Goal: Information Seeking & Learning: Check status

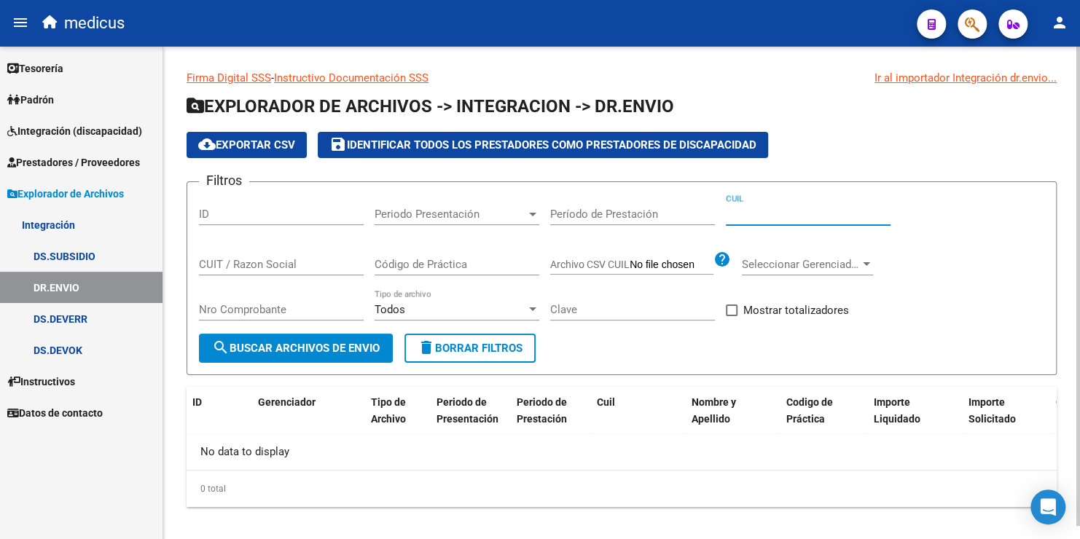
click at [806, 216] on input "CUIL" at bounding box center [808, 214] width 165 height 13
paste input "27-54167201-5"
type input "27-54167201-5"
click at [338, 346] on span "search Buscar Archivos de Envio" at bounding box center [296, 348] width 168 height 13
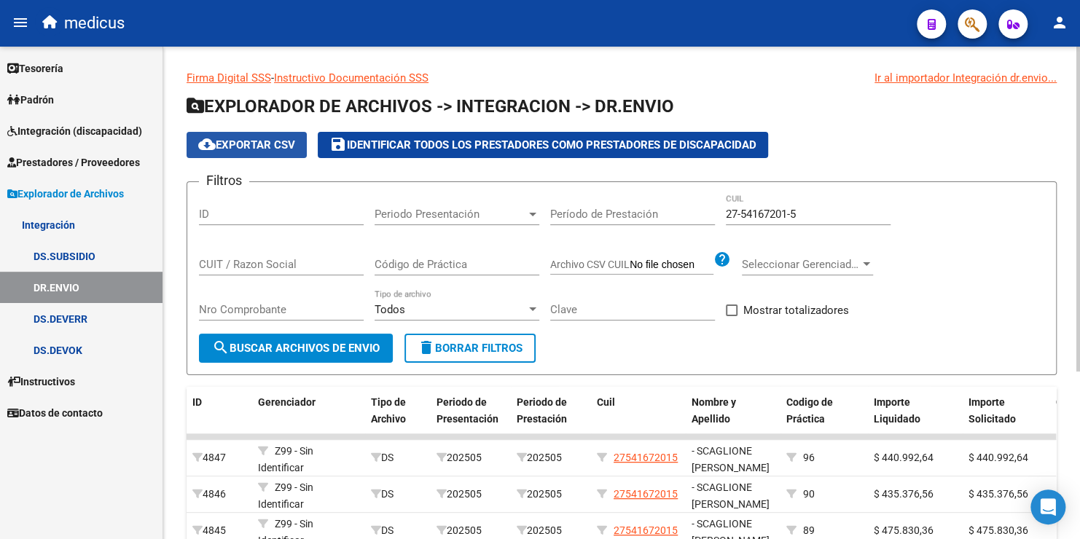
click at [268, 149] on span "cloud_download Exportar CSV" at bounding box center [246, 145] width 97 height 13
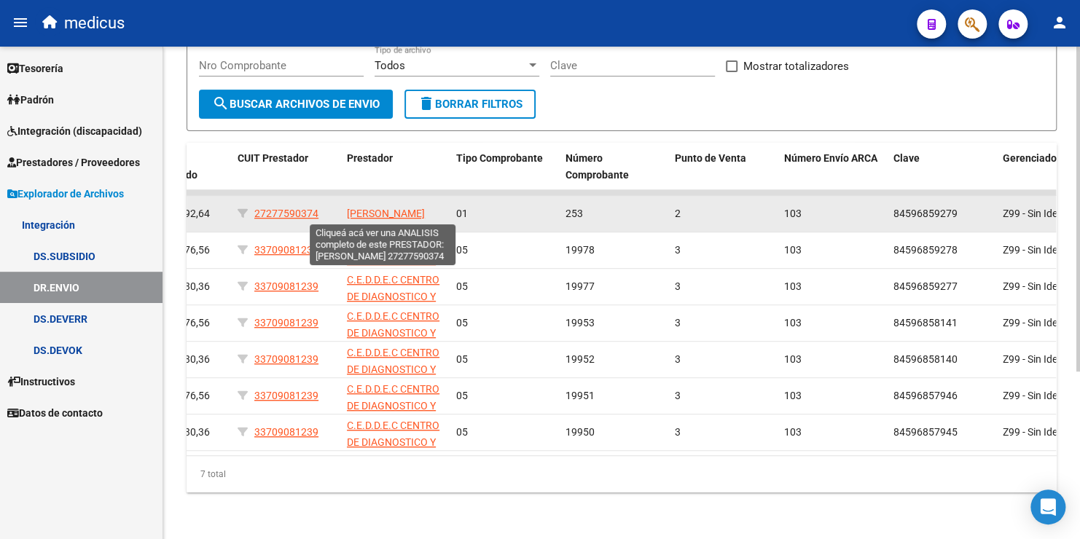
scroll to position [2, 0]
drag, startPoint x: 348, startPoint y: 195, endPoint x: 416, endPoint y: 210, distance: 69.3
click at [416, 210] on app-link-go-to "[PERSON_NAME]" at bounding box center [386, 214] width 78 height 17
copy span "[PERSON_NAME]"
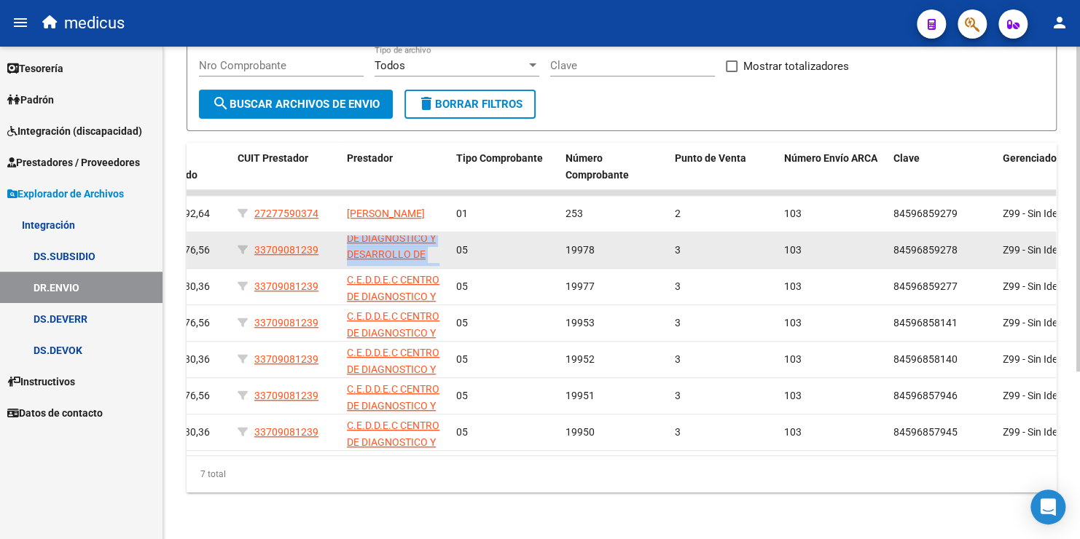
scroll to position [35, 0]
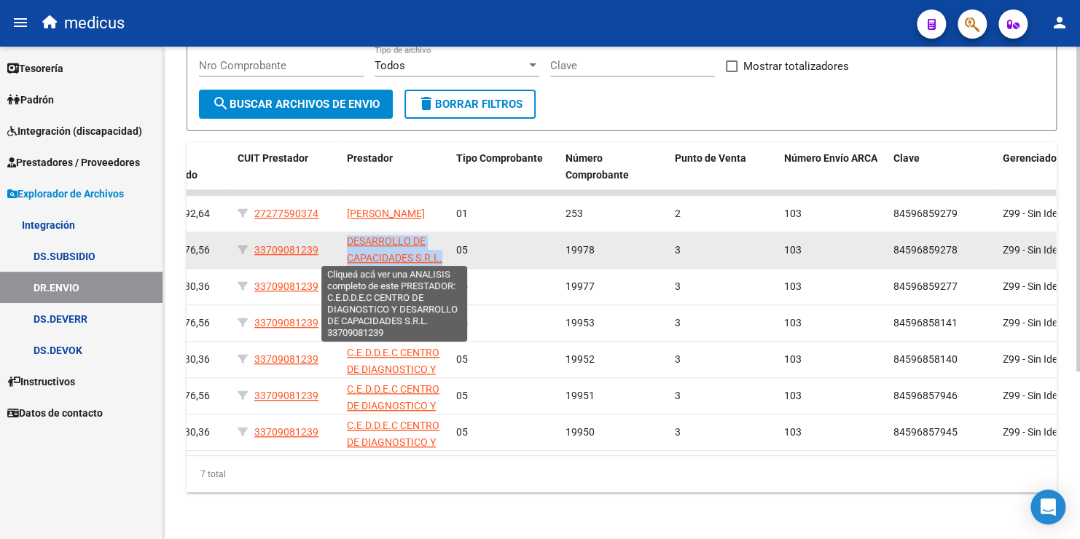
drag, startPoint x: 345, startPoint y: 233, endPoint x: 441, endPoint y: 251, distance: 97.8
click at [441, 251] on datatable-body-cell "C.E.D.D.E.C CENTRO DE DIAGNOSTICO Y DESARROLLO DE CAPACIDADES S.R.L." at bounding box center [395, 251] width 109 height 36
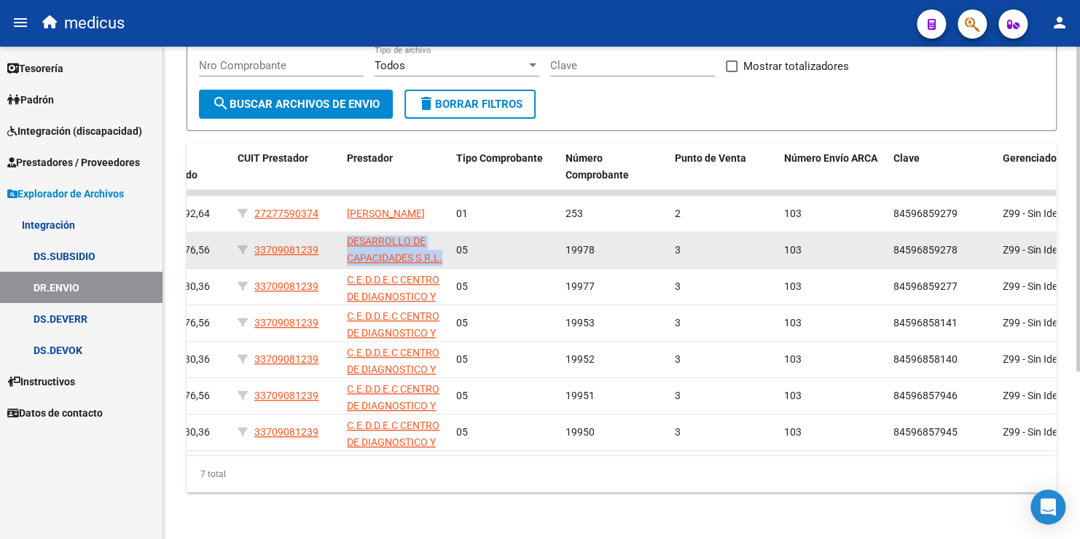
drag, startPoint x: 441, startPoint y: 251, endPoint x: 409, endPoint y: 239, distance: 34.1
copy span "C.E.D.D.E.C CENTRO DE DIAGNOSTICO Y DESARROLLO DE CAPACIDADES S.R.L."
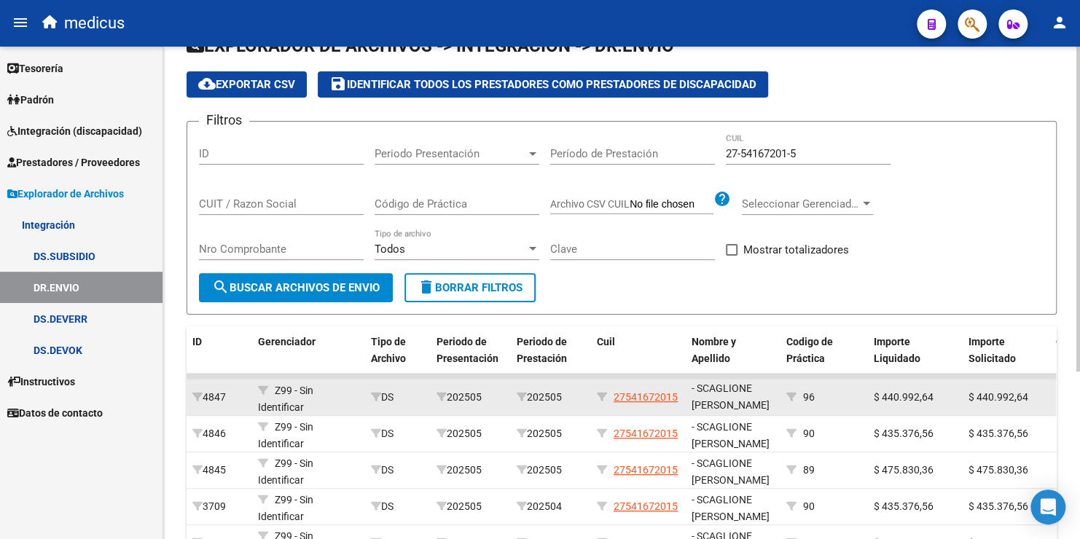
scroll to position [0, 0]
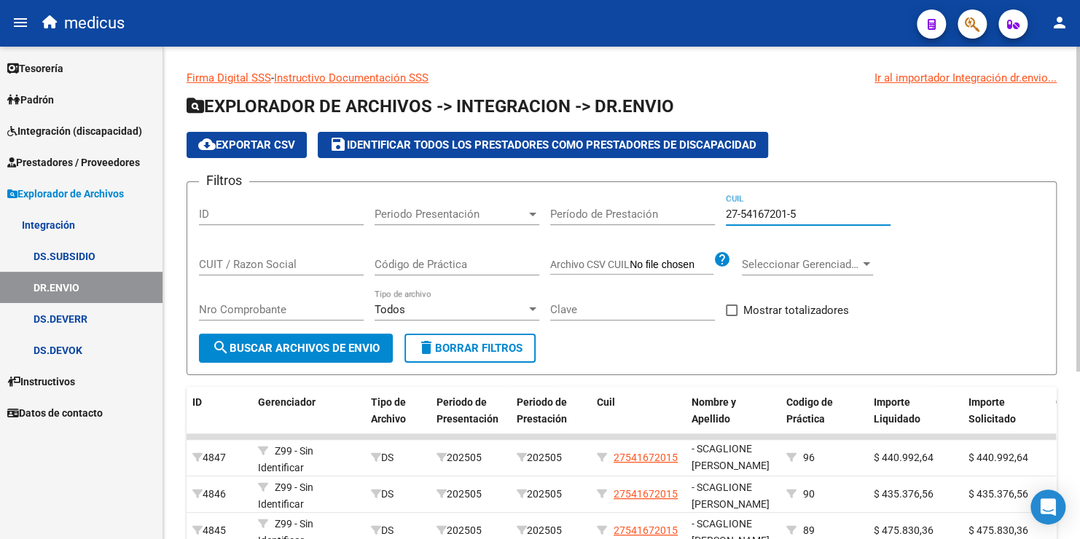
drag, startPoint x: 806, startPoint y: 209, endPoint x: 695, endPoint y: 195, distance: 112.4
click at [695, 195] on div "Filtros ID Periodo Presentación Periodo Presentación Período de Prestación 27-5…" at bounding box center [622, 264] width 846 height 140
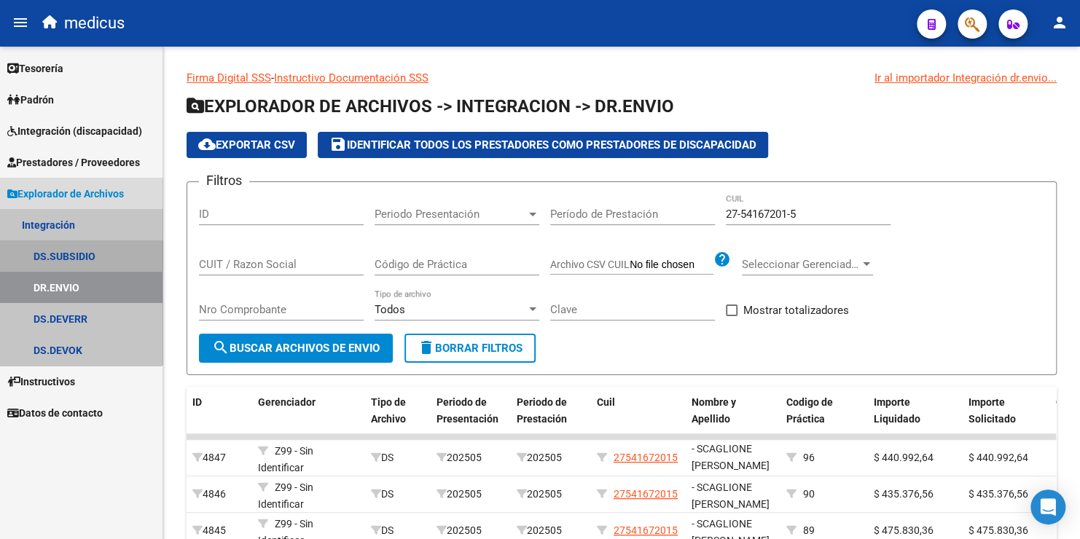
click at [71, 253] on link "DS.SUBSIDIO" at bounding box center [81, 256] width 163 height 31
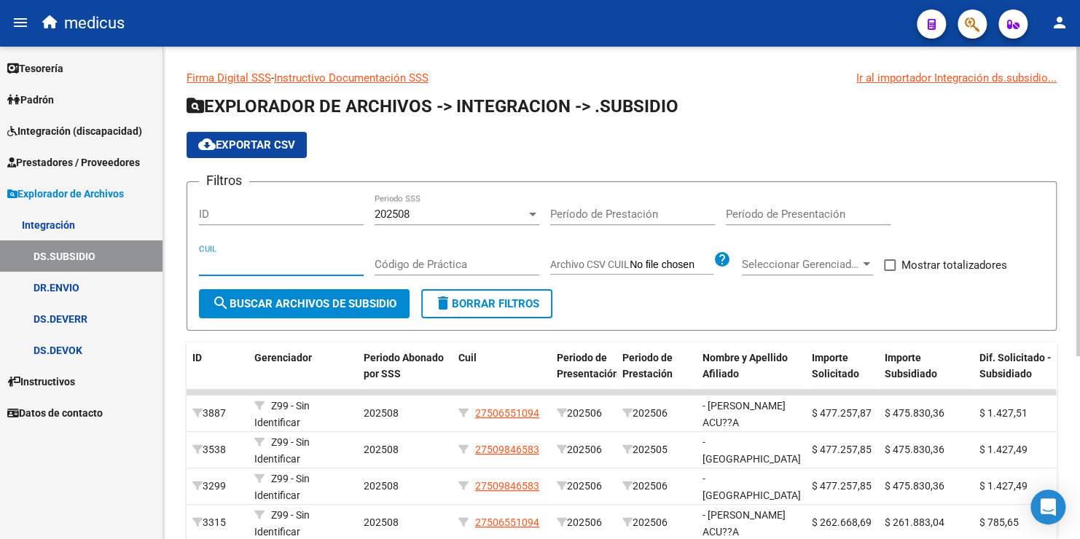
click at [276, 269] on input "CUIL" at bounding box center [281, 264] width 165 height 13
paste input "27-54167201-5"
type input "27-54167201-5"
click at [416, 211] on div "202508" at bounding box center [451, 214] width 152 height 13
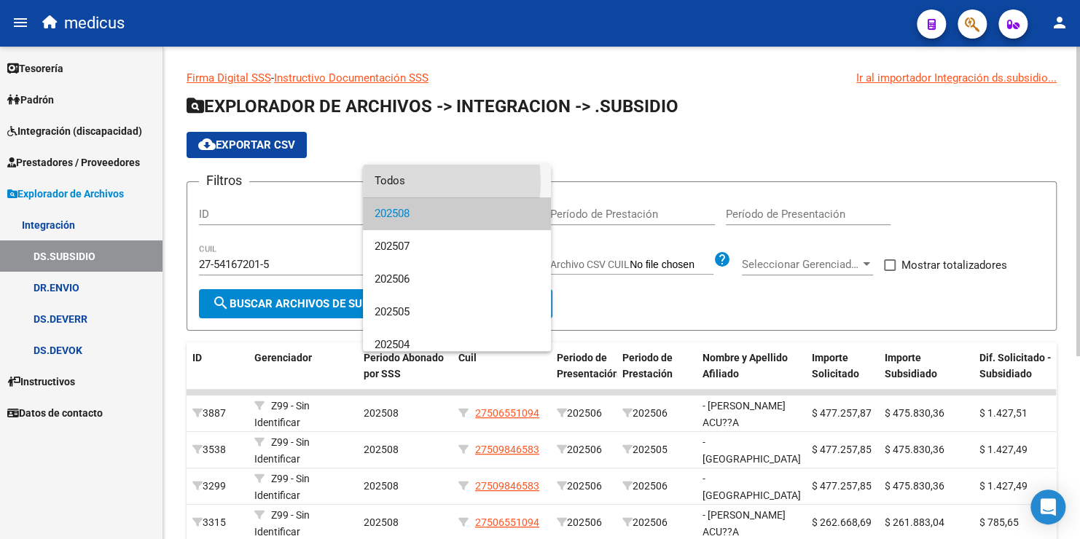
click at [409, 182] on span "Todos" at bounding box center [457, 181] width 165 height 33
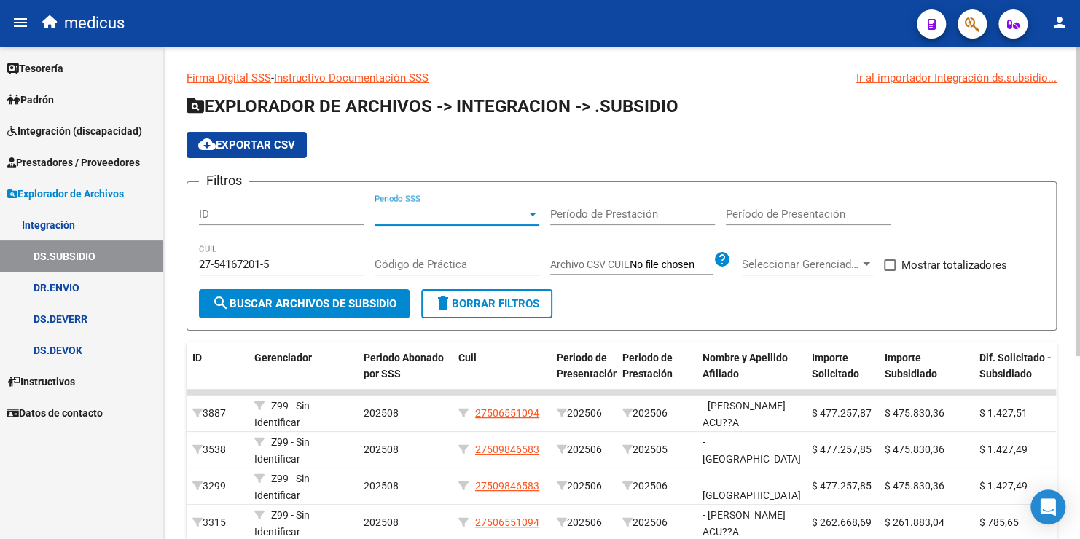
click at [322, 303] on span "search Buscar Archivos de Subsidio" at bounding box center [304, 303] width 184 height 13
click at [511, 214] on span "Periodo SSS" at bounding box center [451, 214] width 152 height 13
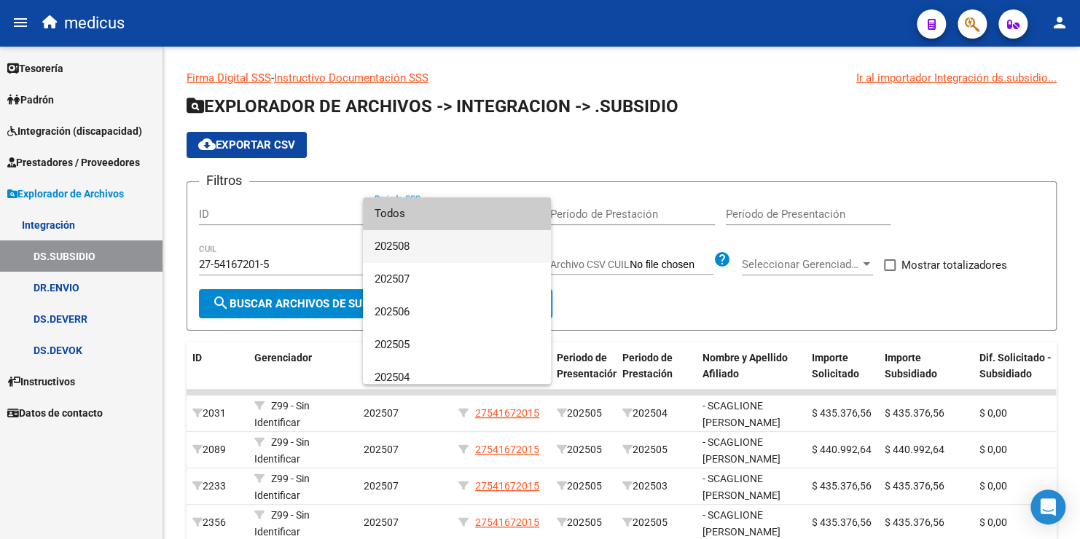
click at [479, 239] on span "202508" at bounding box center [457, 246] width 165 height 33
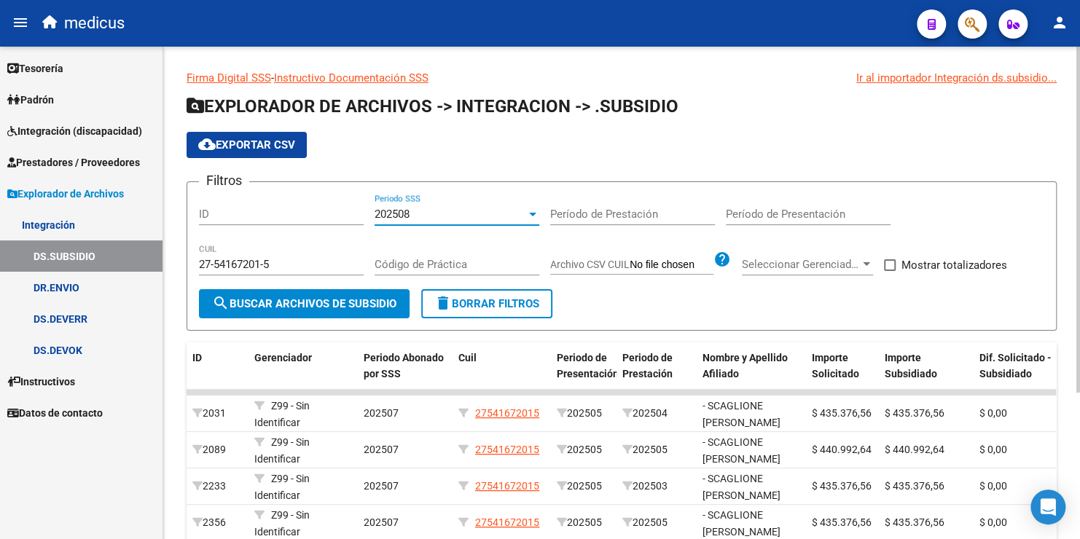
click at [351, 309] on button "search Buscar Archivos de Subsidio" at bounding box center [304, 303] width 211 height 29
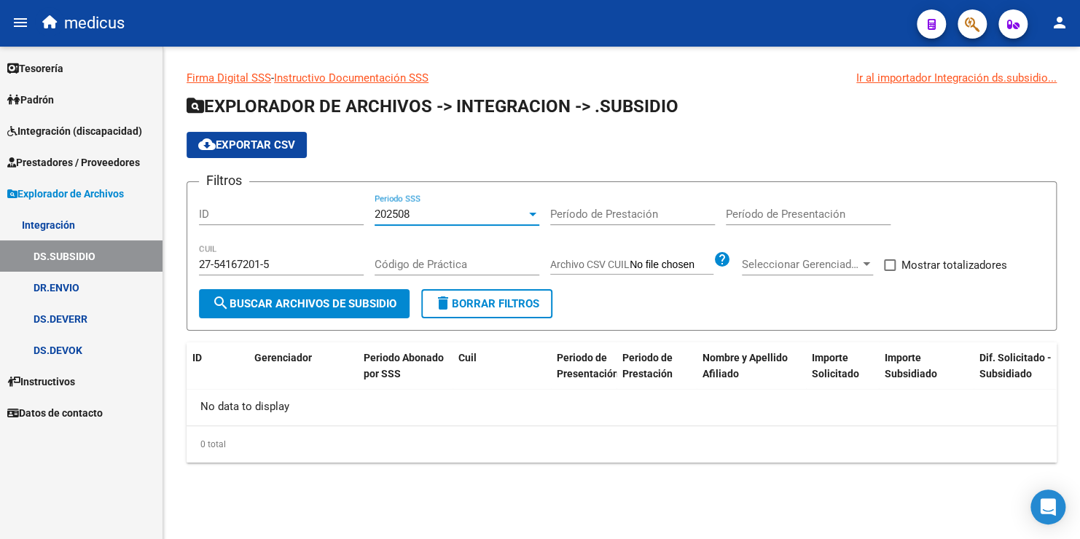
click at [448, 214] on div "202508" at bounding box center [451, 214] width 152 height 13
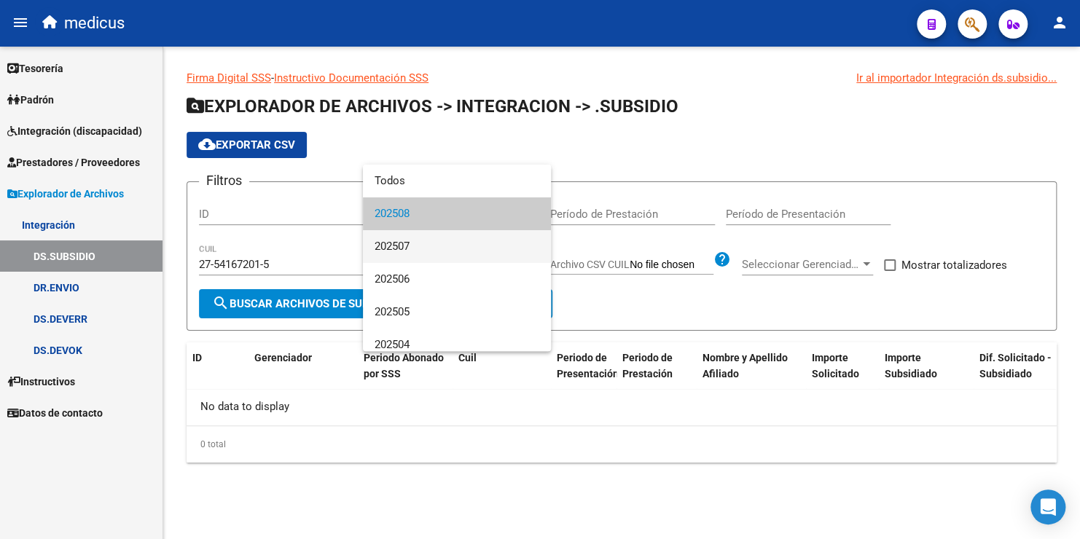
click at [423, 245] on span "202507" at bounding box center [457, 246] width 165 height 33
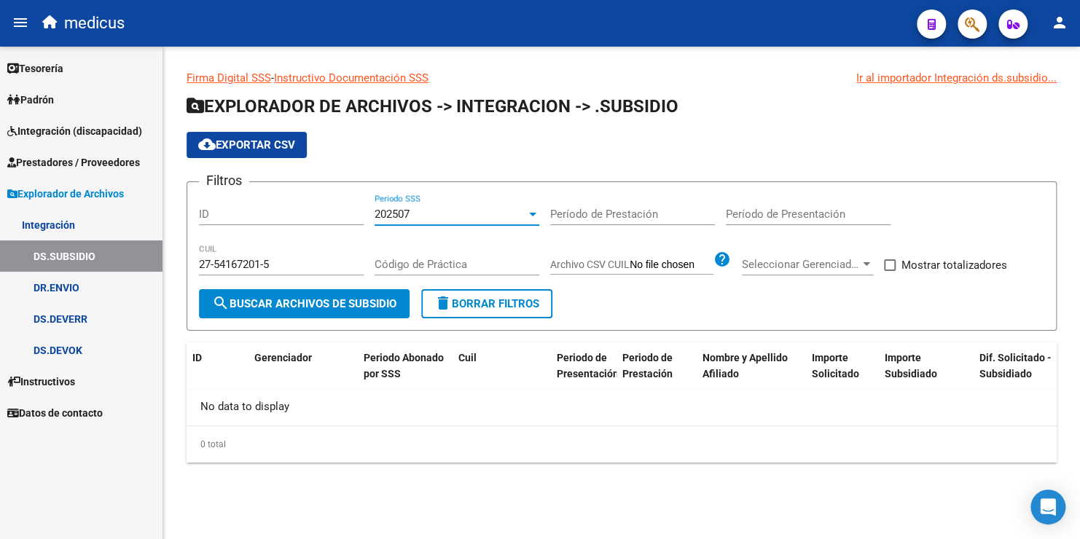
click at [278, 305] on span "search Buscar Archivos de Subsidio" at bounding box center [304, 303] width 184 height 13
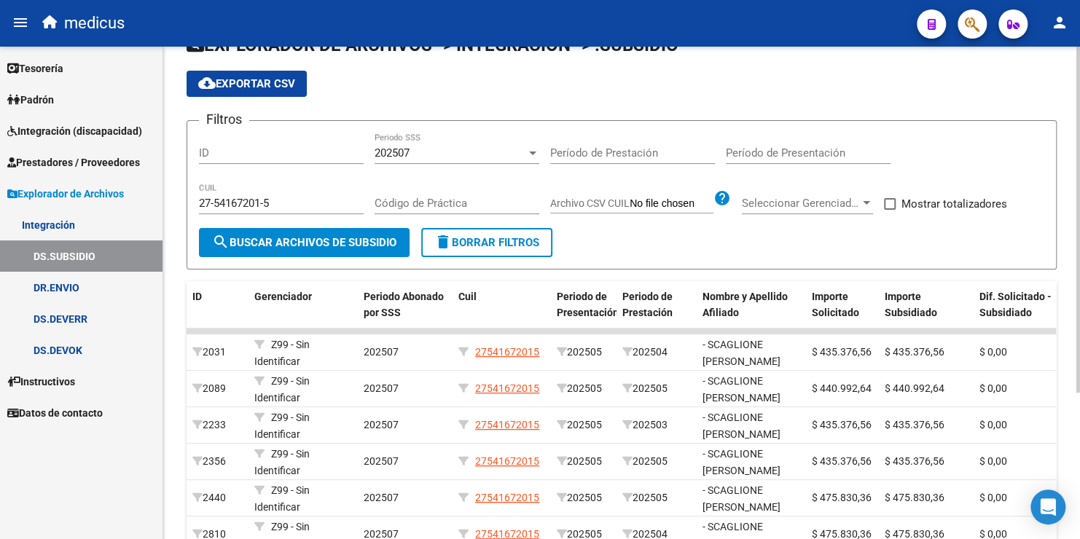
scroll to position [208, 0]
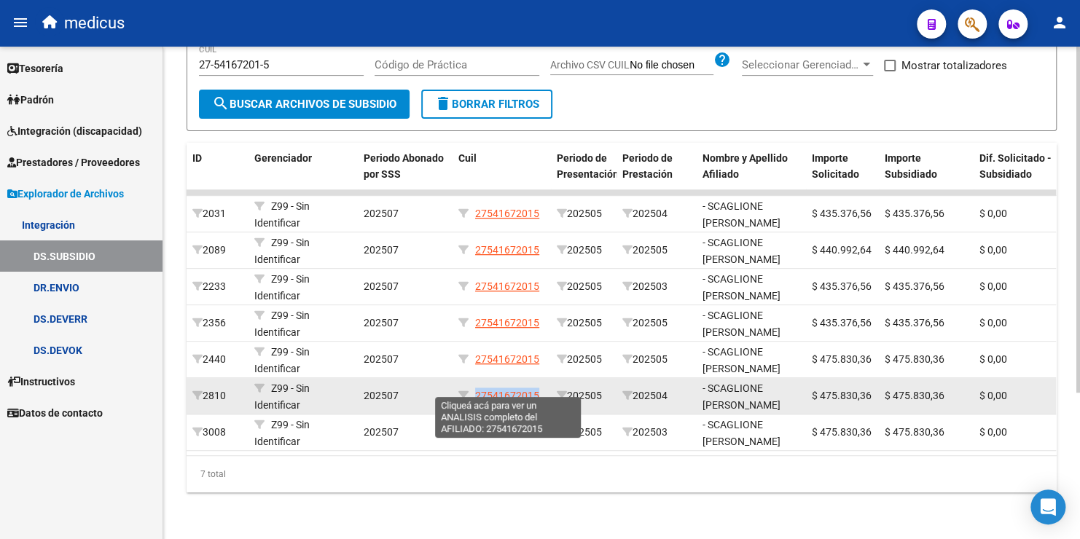
drag, startPoint x: 539, startPoint y: 385, endPoint x: 477, endPoint y: 386, distance: 62.7
click at [477, 388] on div "27541672015" at bounding box center [502, 396] width 87 height 17
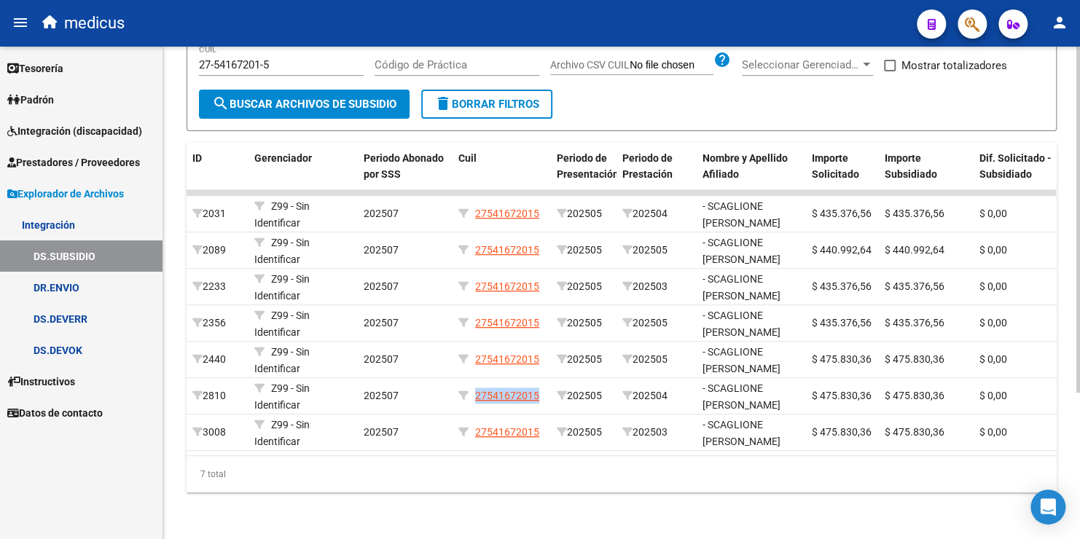
copy span "27541672015"
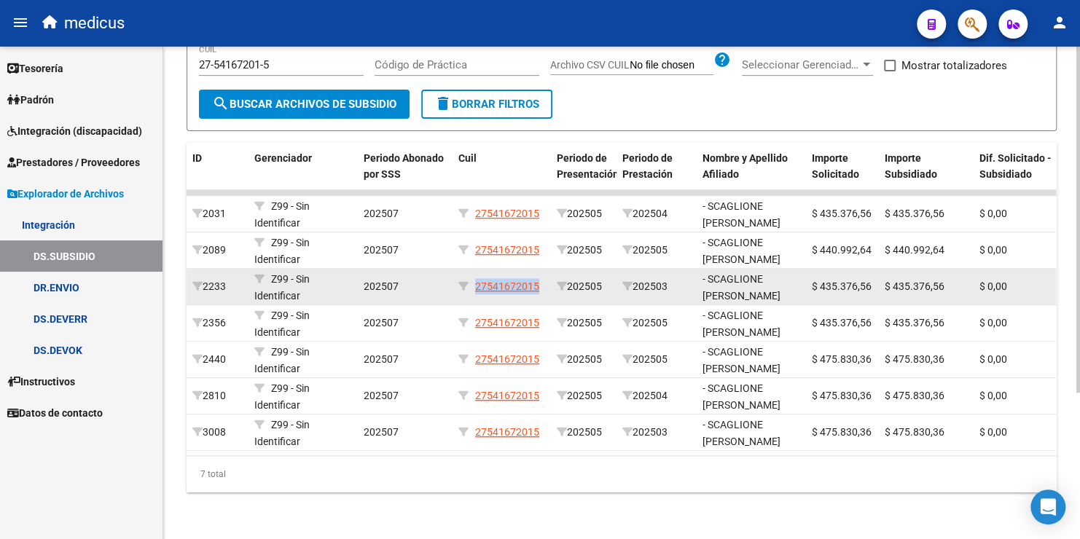
drag, startPoint x: 545, startPoint y: 275, endPoint x: 480, endPoint y: 267, distance: 66.1
click at [480, 269] on datatable-body-cell "27541672015" at bounding box center [502, 287] width 98 height 36
copy span "27541672015"
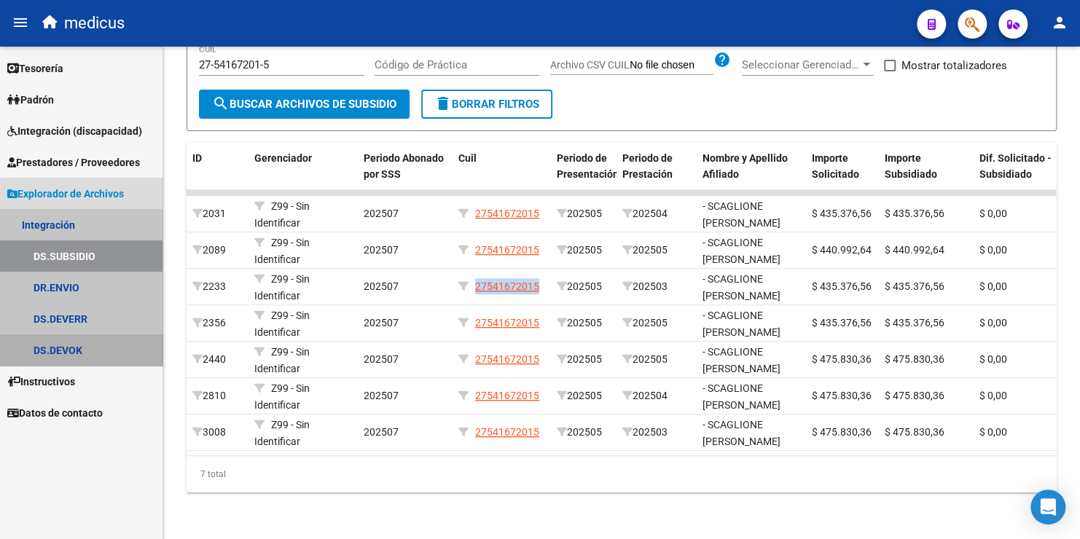
click at [82, 351] on link "DS.DEVOK" at bounding box center [81, 350] width 163 height 31
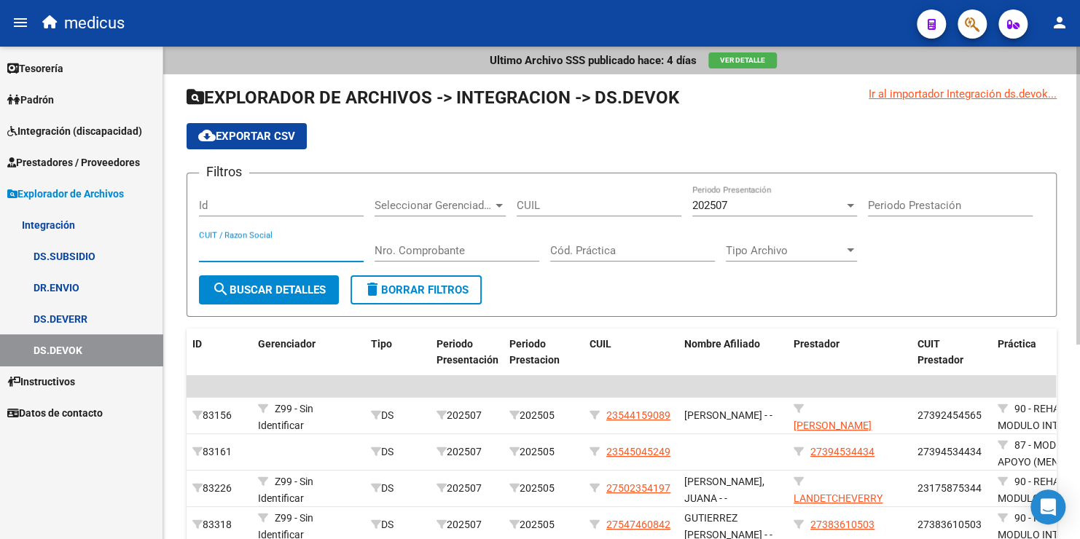
click at [287, 244] on input "CUIT / Razon Social" at bounding box center [281, 250] width 165 height 13
paste input "27541672015"
type input "27541672015"
click at [291, 292] on span "search Buscar Detalles" at bounding box center [269, 290] width 114 height 13
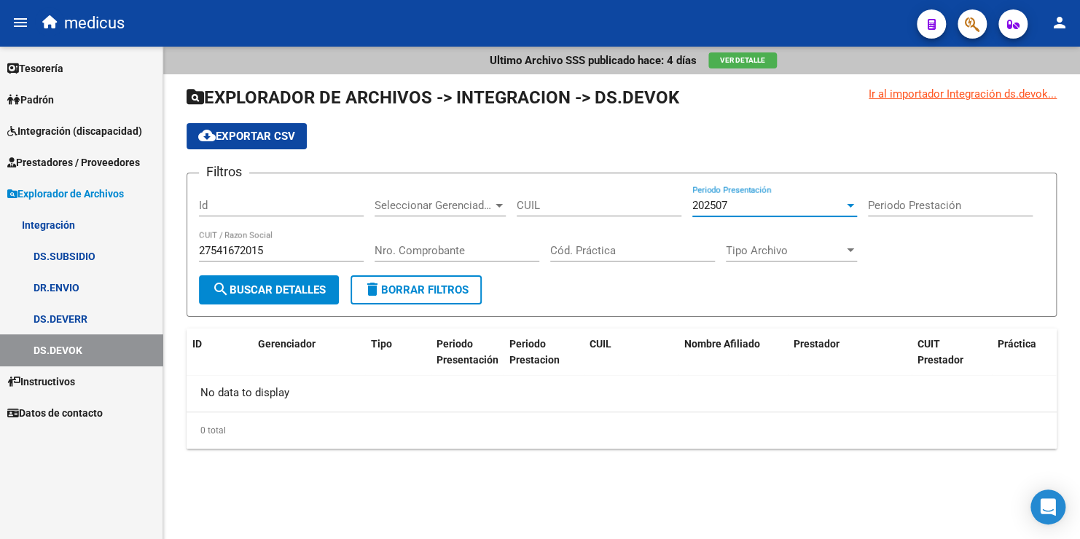
click at [741, 200] on div "202507" at bounding box center [769, 205] width 152 height 13
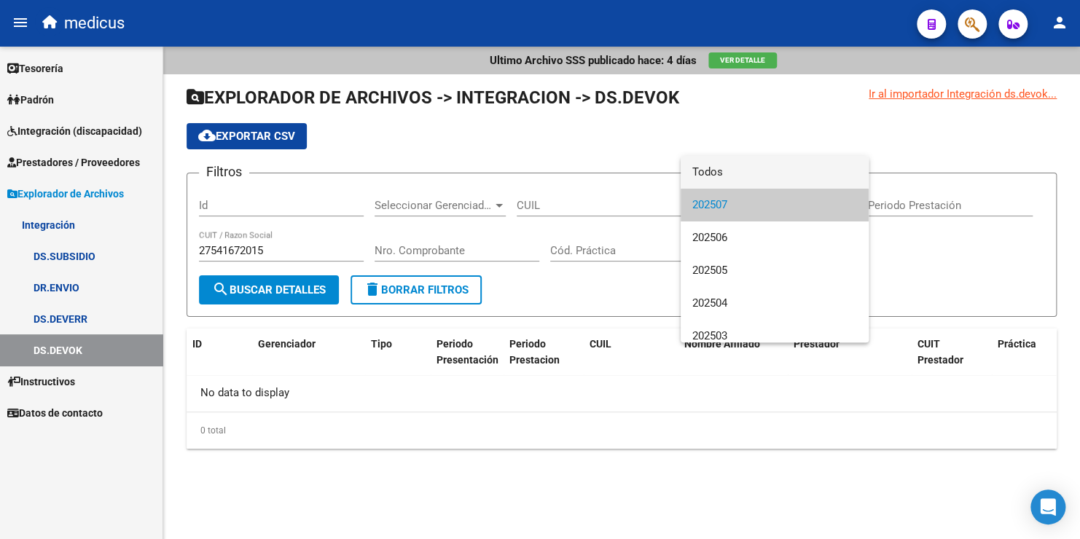
click at [725, 178] on span "Todos" at bounding box center [775, 172] width 165 height 33
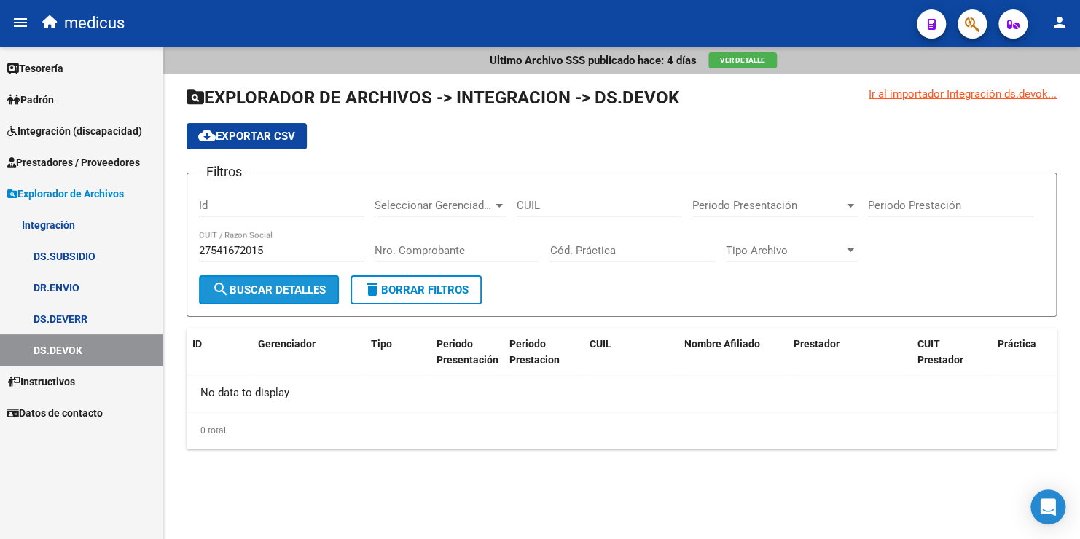
click at [289, 292] on span "search Buscar Detalles" at bounding box center [269, 290] width 114 height 13
click at [291, 268] on div "27541672015 CUIT / Razon Social" at bounding box center [281, 252] width 165 height 45
drag, startPoint x: 280, startPoint y: 252, endPoint x: 81, endPoint y: 227, distance: 200.5
click at [81, 227] on mat-sidenav-container "Firma Express Tesorería Extractos Procesados (csv) Extractos Originales (pdf) P…" at bounding box center [540, 293] width 1080 height 493
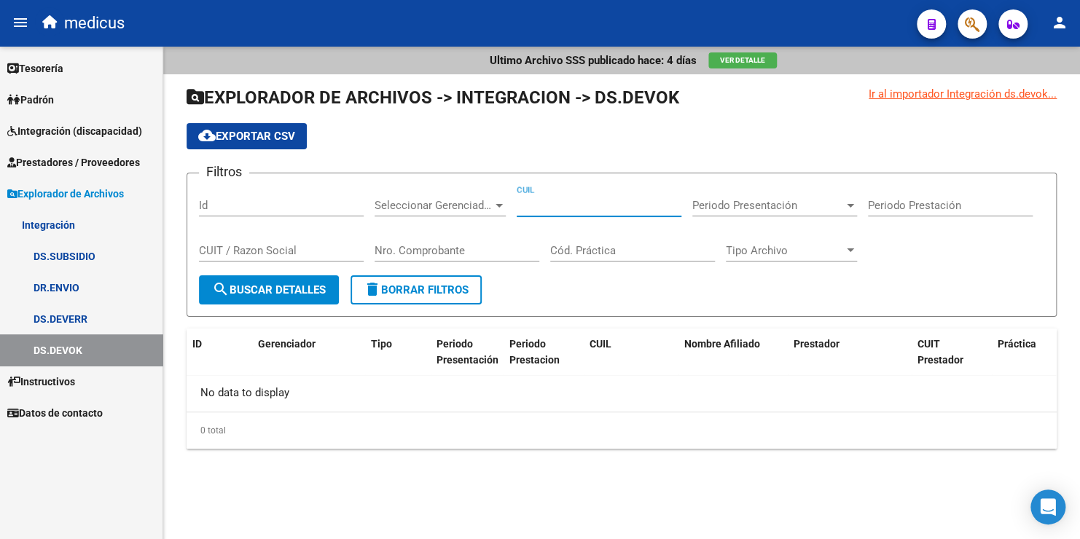
click at [561, 200] on input "CUIL" at bounding box center [599, 205] width 165 height 13
paste input "27-54167201-5"
type input "27-54167201-5"
click at [757, 204] on span "Periodo Presentación" at bounding box center [769, 205] width 152 height 13
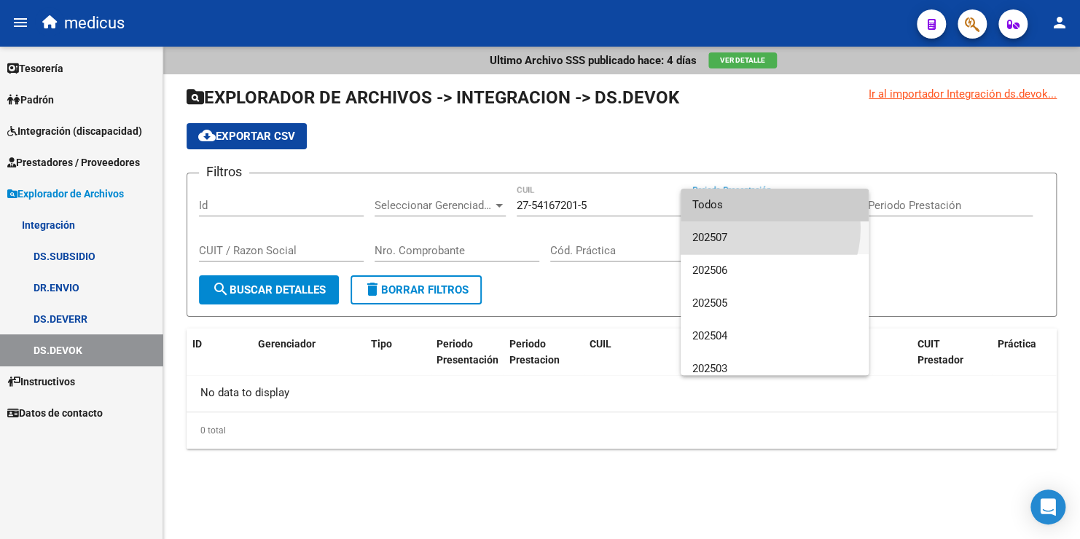
click at [750, 228] on span "202507" at bounding box center [775, 238] width 165 height 33
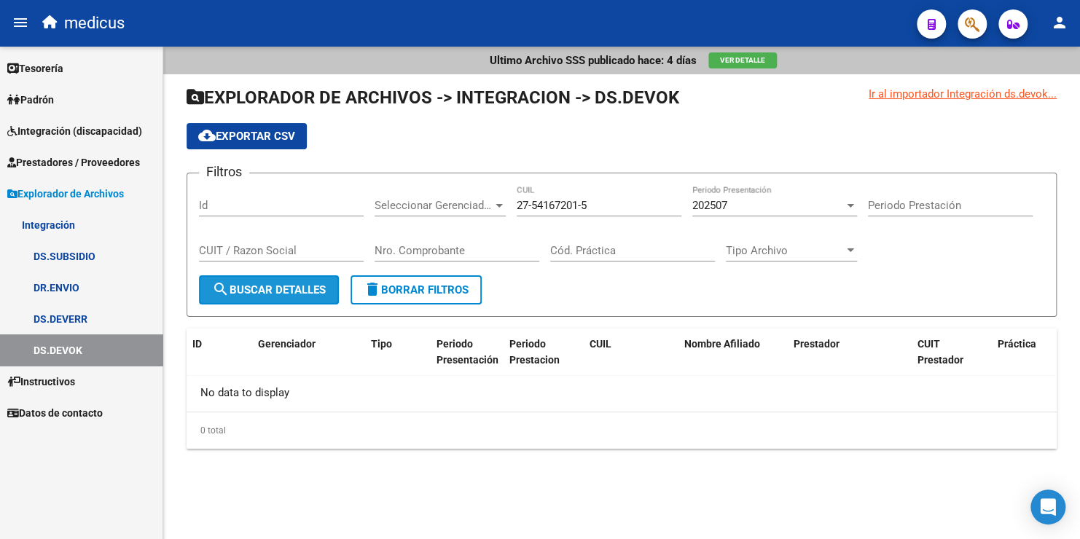
click at [291, 290] on span "search Buscar Detalles" at bounding box center [269, 290] width 114 height 13
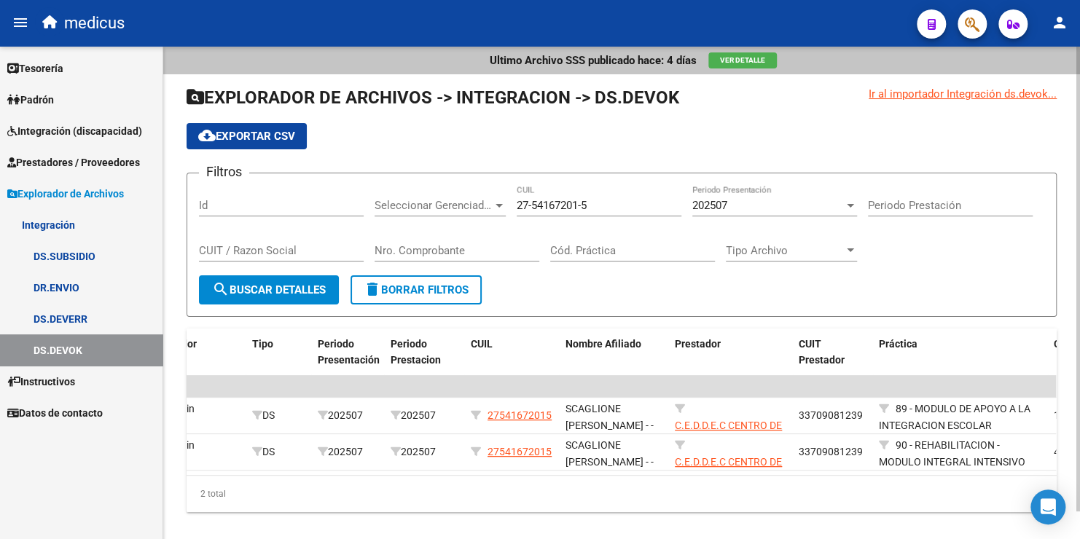
scroll to position [0, 219]
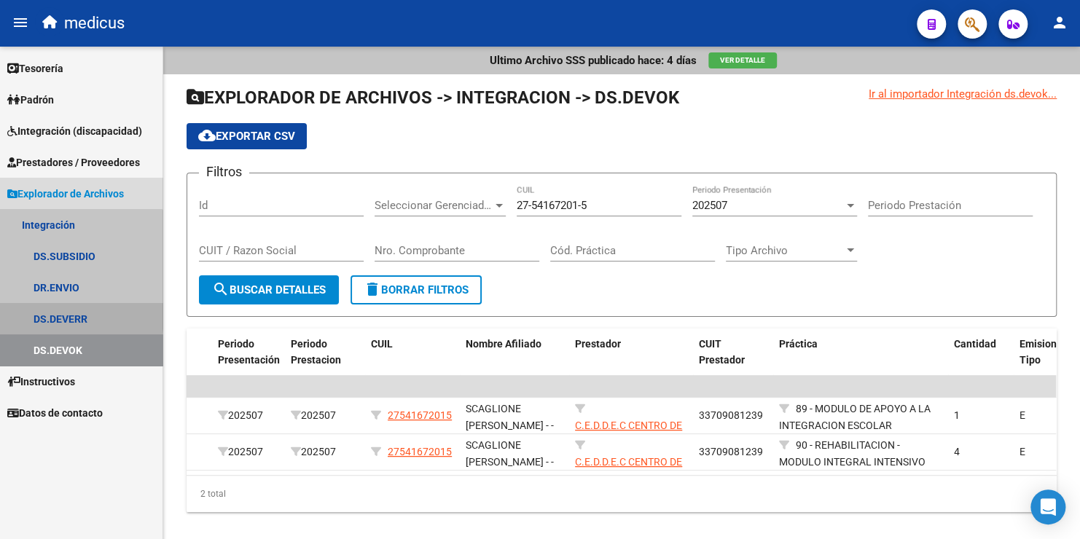
click at [57, 316] on link "DS.DEVERR" at bounding box center [81, 318] width 163 height 31
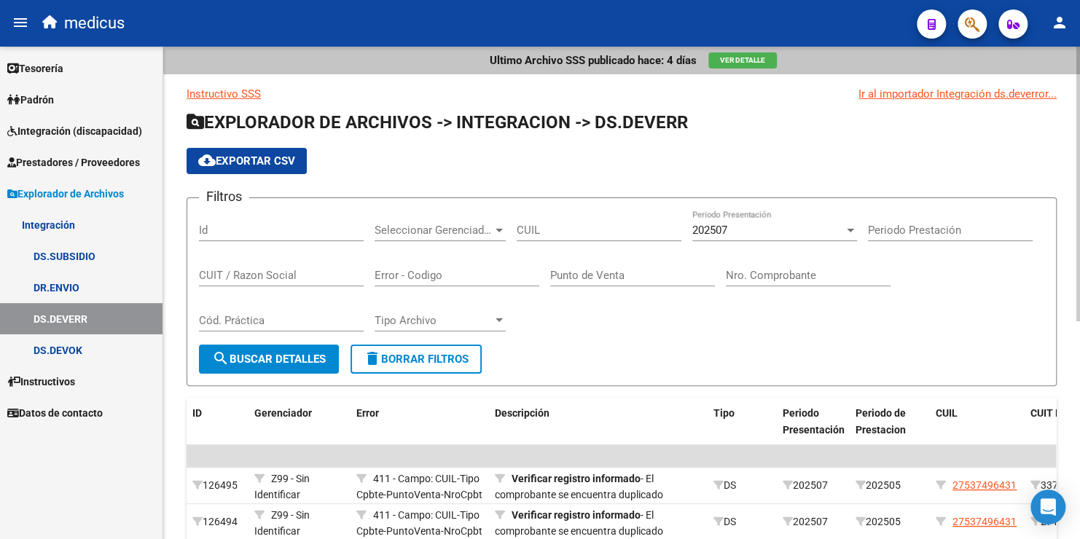
click at [599, 233] on input "CUIL" at bounding box center [599, 230] width 165 height 13
paste input "27-54167201-5"
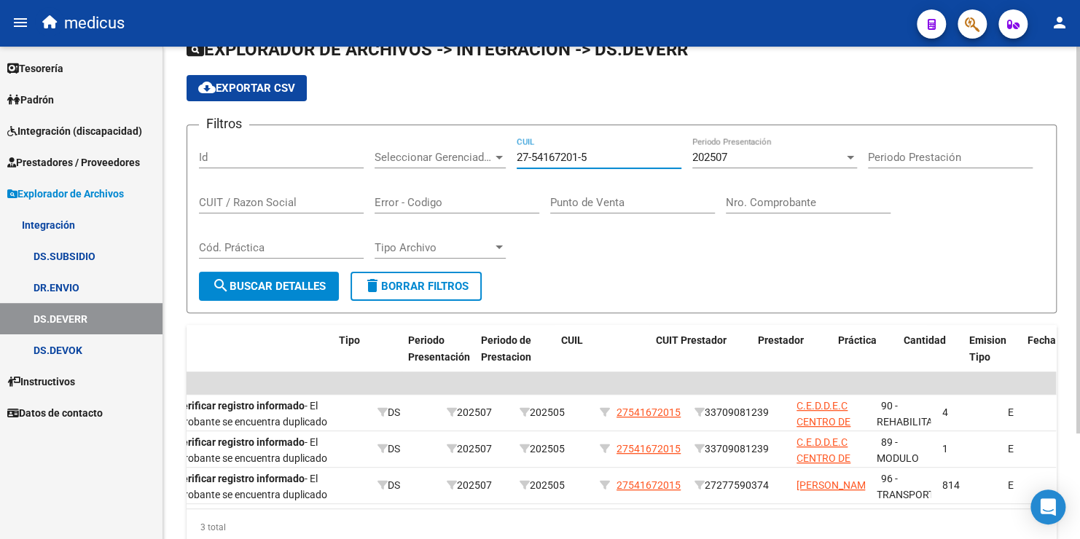
scroll to position [0, 375]
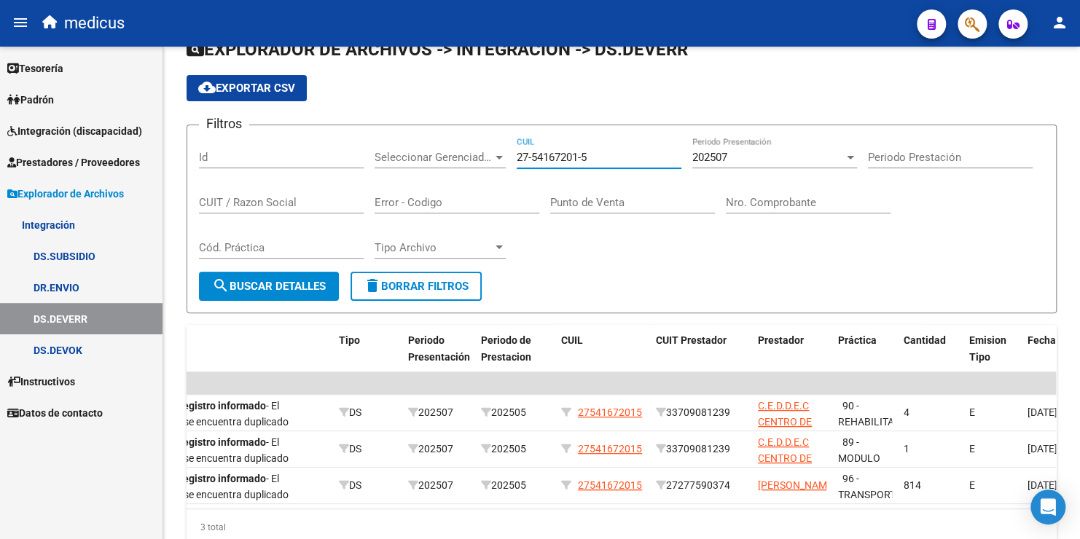
type input "27-54167201-5"
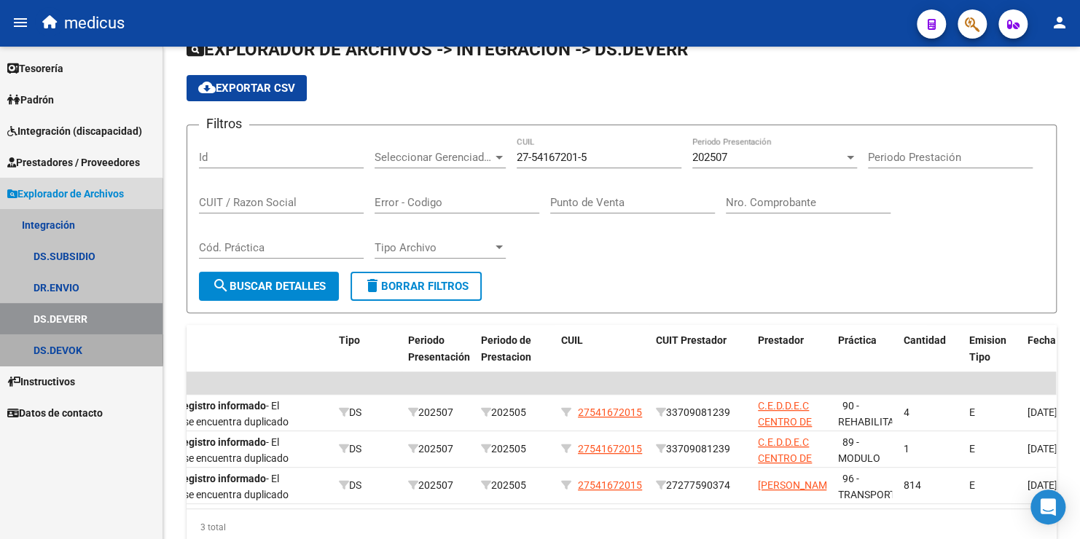
click at [77, 347] on link "DS.DEVOK" at bounding box center [81, 350] width 163 height 31
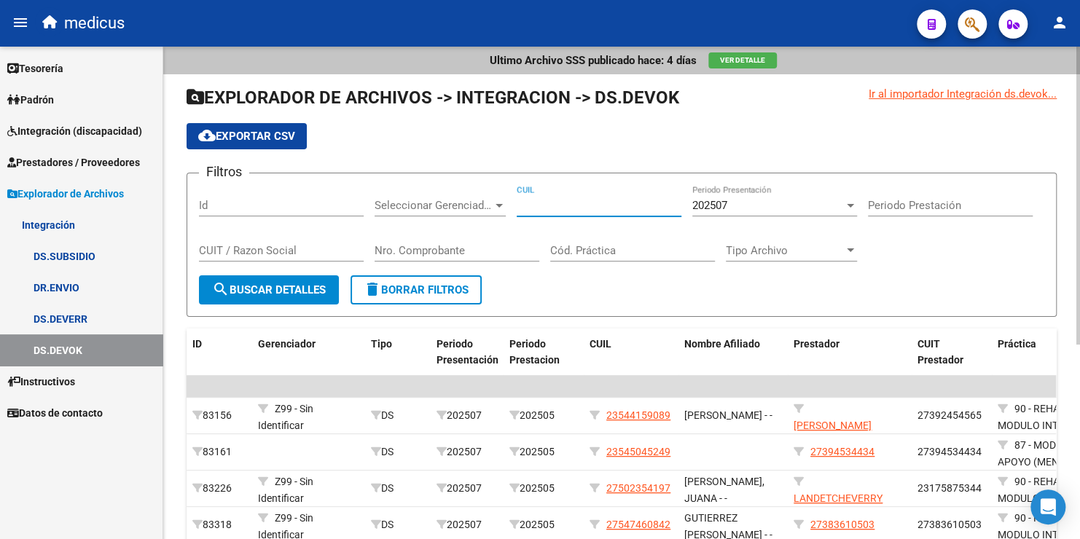
click at [584, 209] on input "CUIL" at bounding box center [599, 205] width 165 height 13
paste input "27-54167201-5"
type input "27-54167201-5"
click at [319, 294] on span "search Buscar Detalles" at bounding box center [269, 290] width 114 height 13
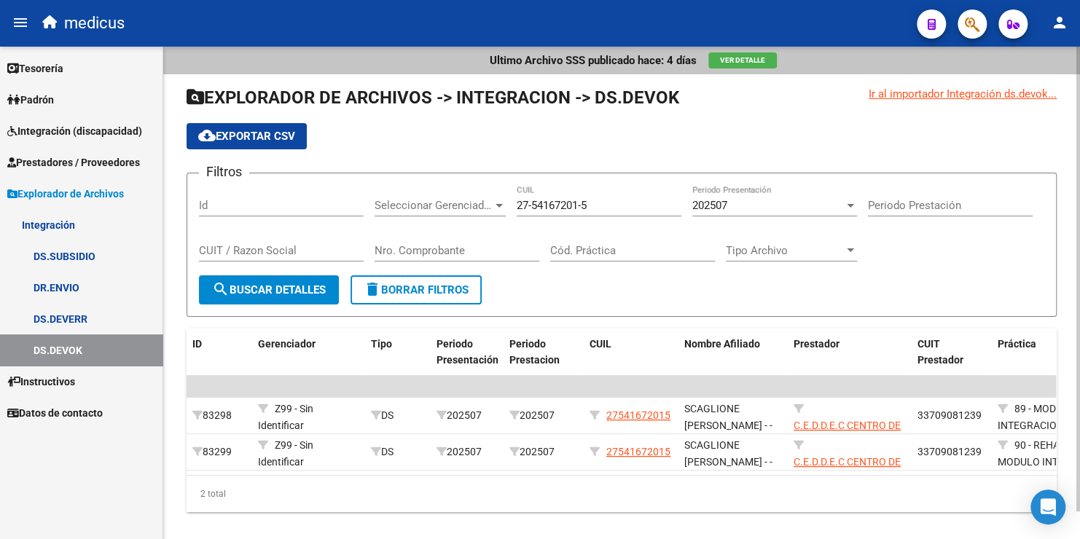
click at [723, 192] on div "202507 Periodo Presentación" at bounding box center [775, 200] width 165 height 31
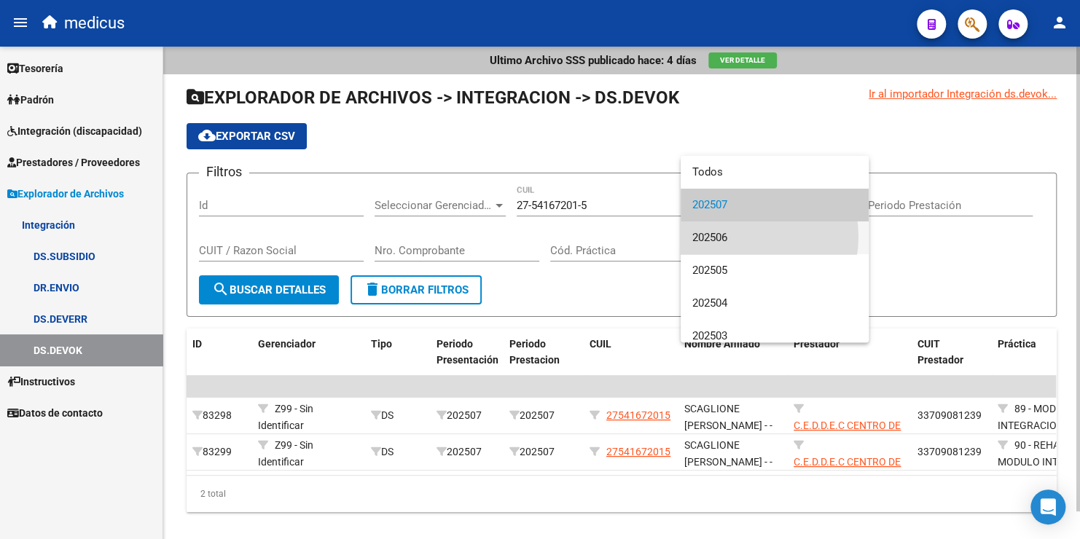
drag, startPoint x: 736, startPoint y: 237, endPoint x: 488, endPoint y: 292, distance: 254.5
click at [734, 239] on span "202506" at bounding box center [775, 238] width 165 height 33
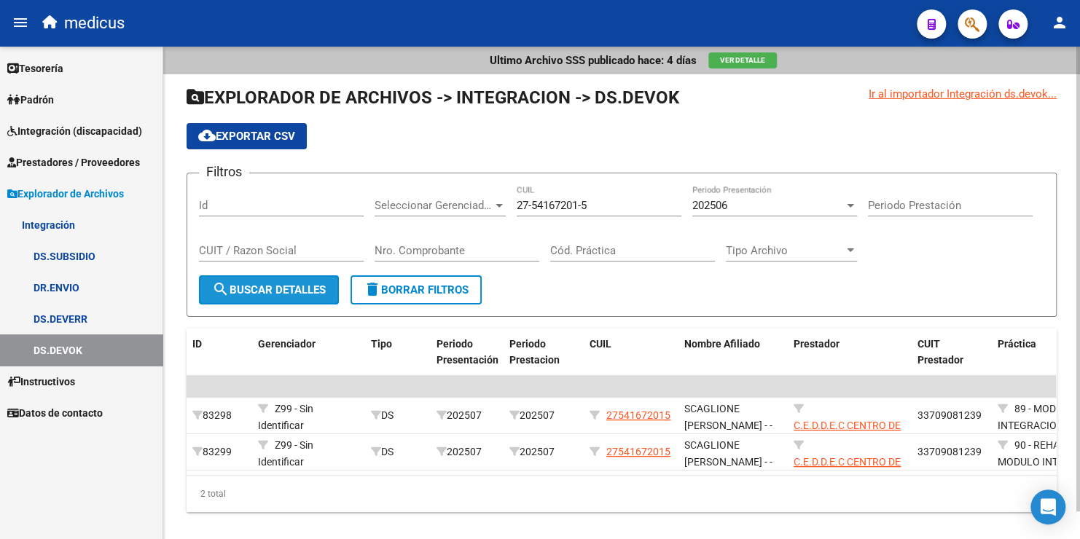
click at [302, 295] on button "search Buscar Detalles" at bounding box center [269, 290] width 140 height 29
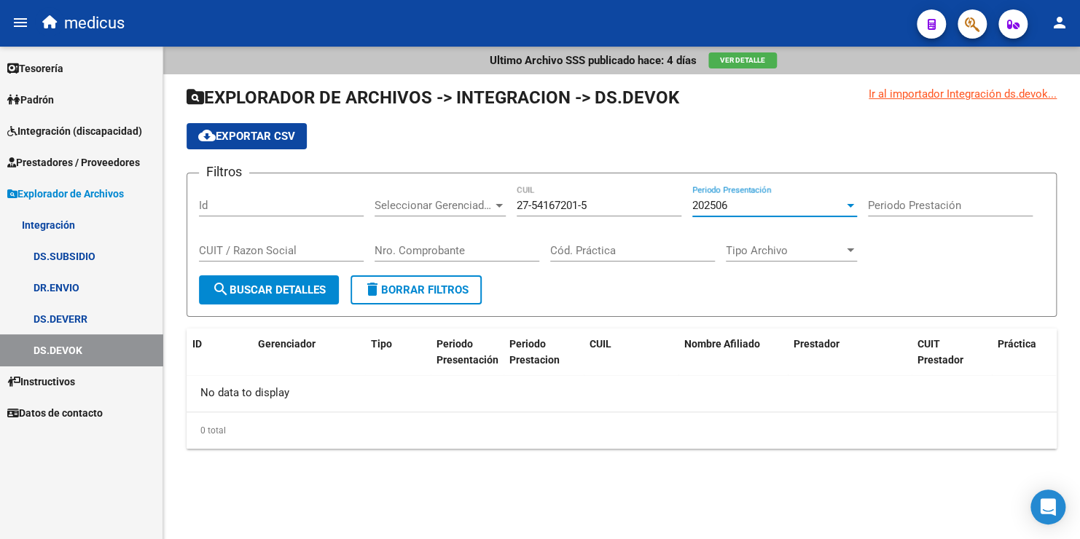
click at [699, 201] on span "202506" at bounding box center [710, 205] width 35 height 13
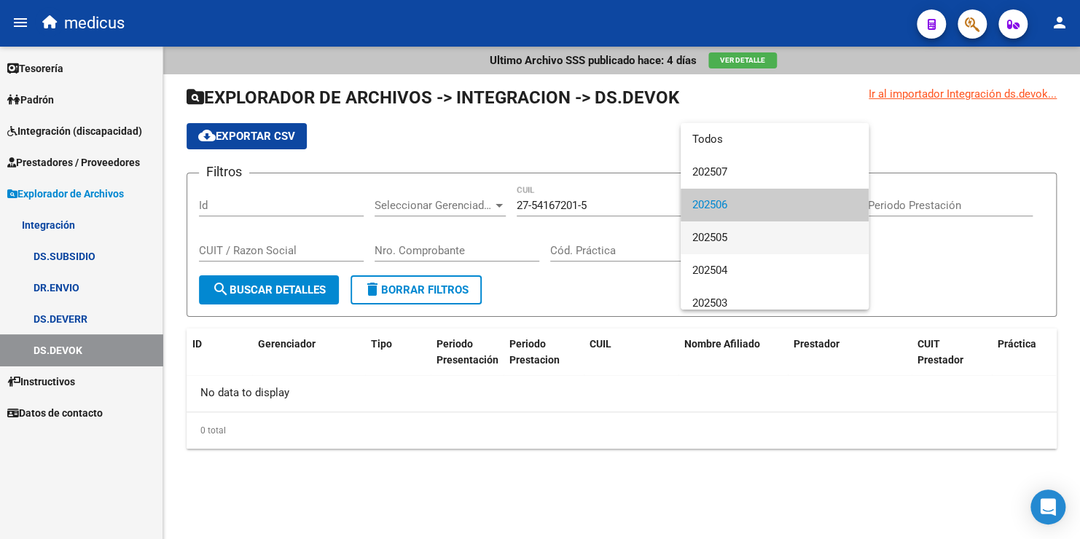
click at [725, 242] on span "202505" at bounding box center [775, 238] width 165 height 33
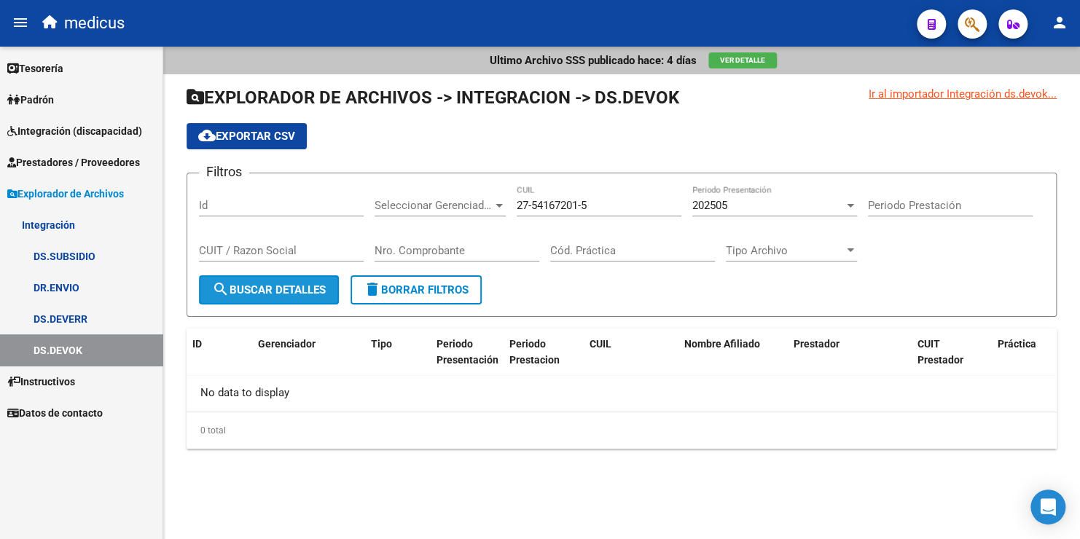
click at [283, 295] on span "search Buscar Detalles" at bounding box center [269, 290] width 114 height 13
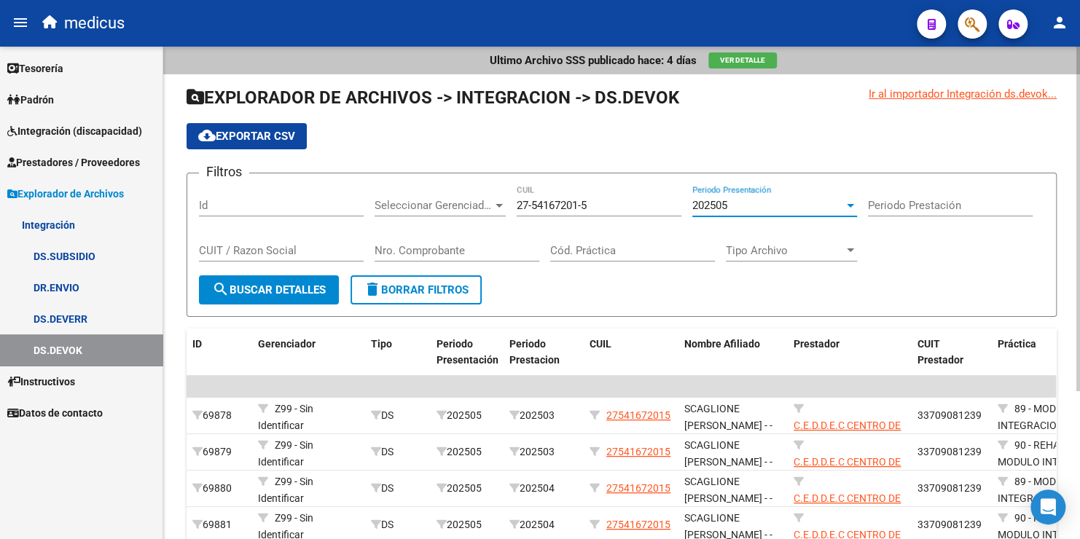
click at [726, 206] on span "202505" at bounding box center [710, 205] width 35 height 13
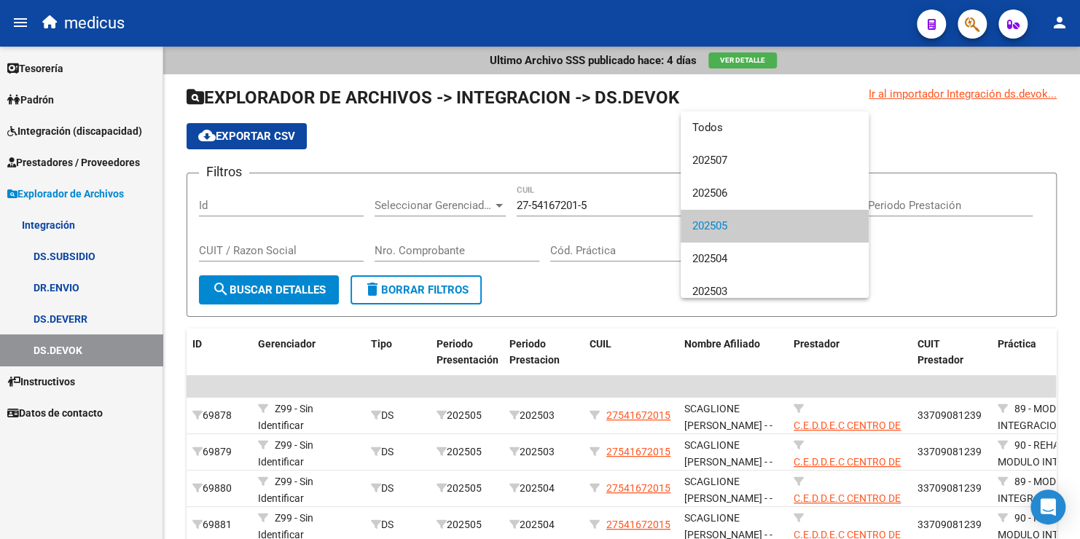
scroll to position [21, 0]
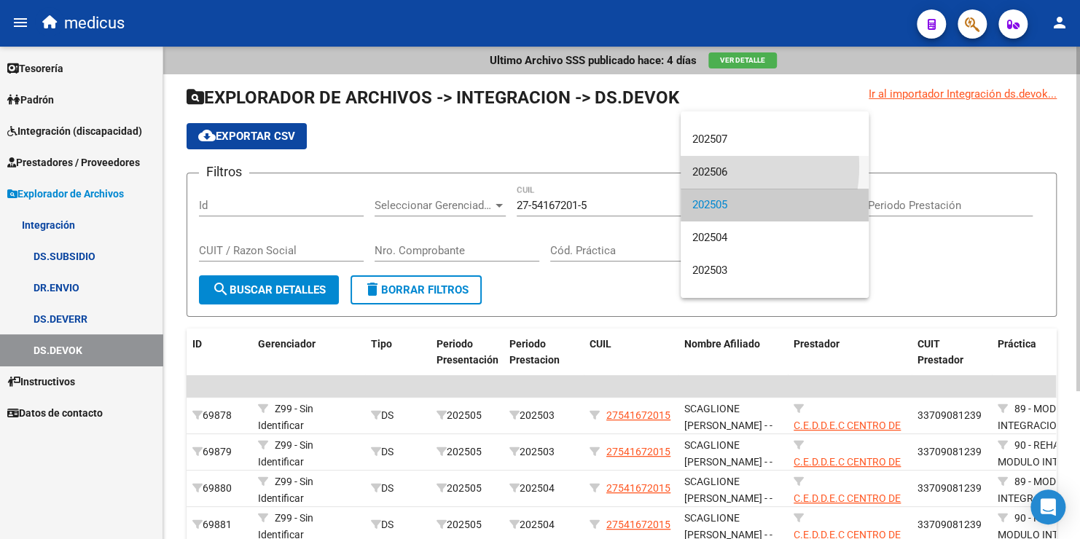
drag, startPoint x: 704, startPoint y: 166, endPoint x: 612, endPoint y: 202, distance: 97.9
click at [704, 169] on span "202506" at bounding box center [775, 172] width 165 height 33
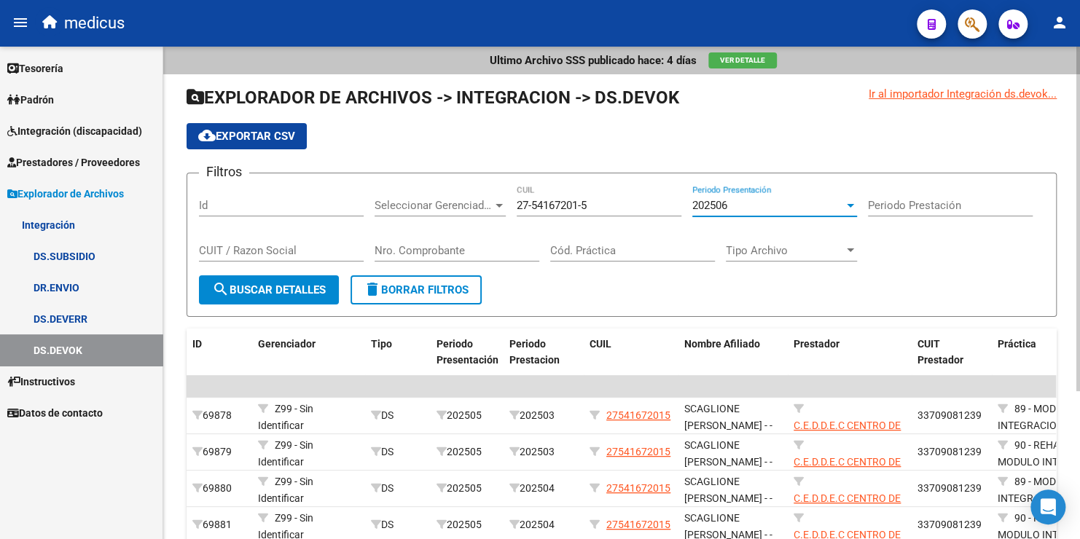
click at [278, 292] on span "search Buscar Detalles" at bounding box center [269, 290] width 114 height 13
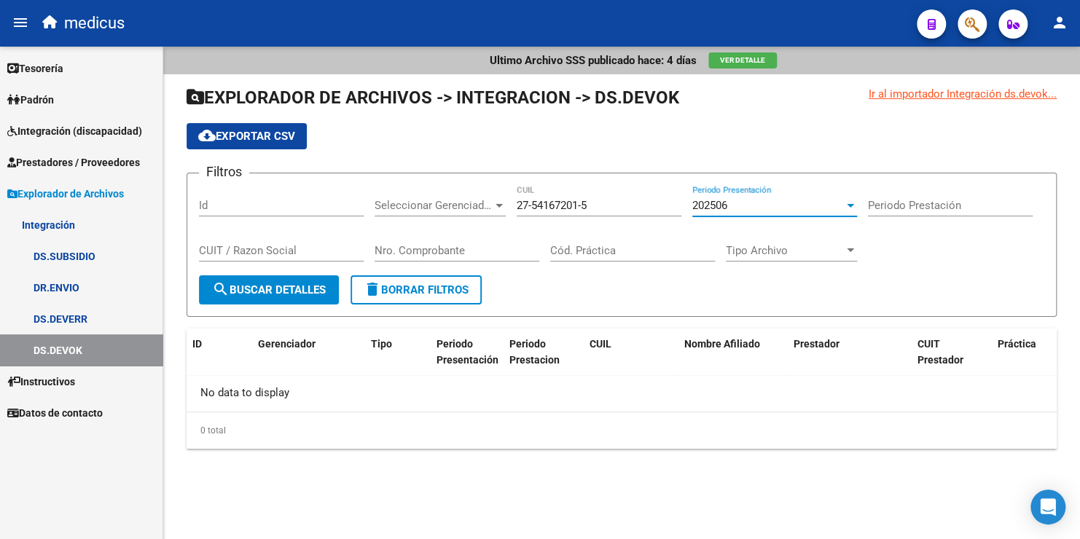
click at [724, 199] on span "202506" at bounding box center [710, 205] width 35 height 13
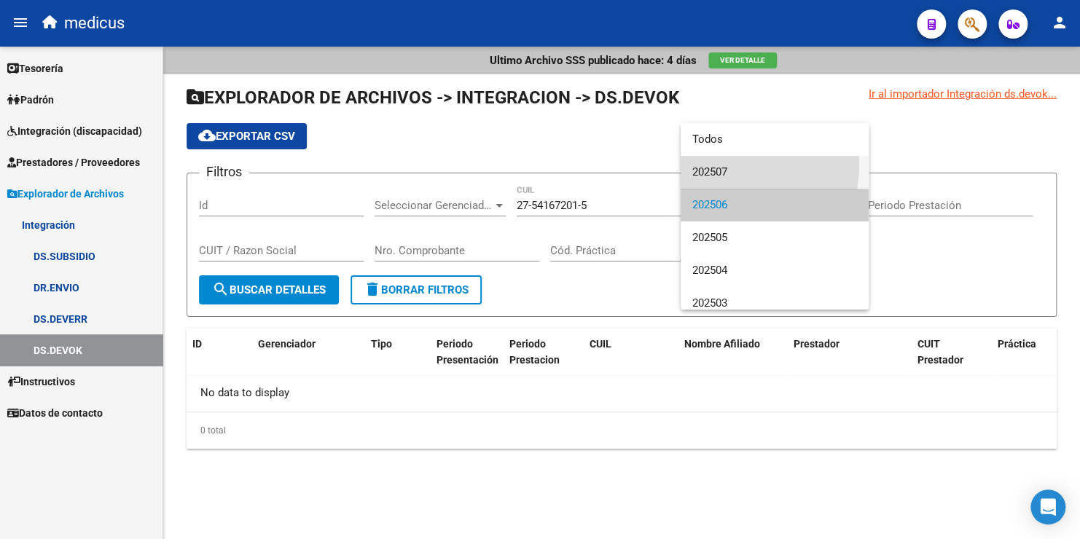
click at [704, 164] on span "202507" at bounding box center [775, 172] width 165 height 33
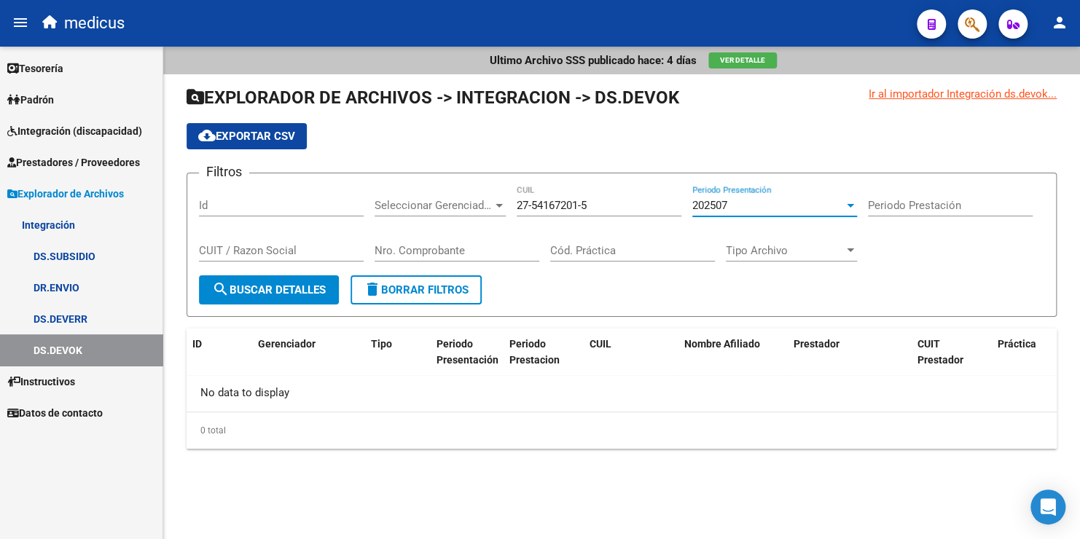
click at [278, 292] on span "search Buscar Detalles" at bounding box center [269, 290] width 114 height 13
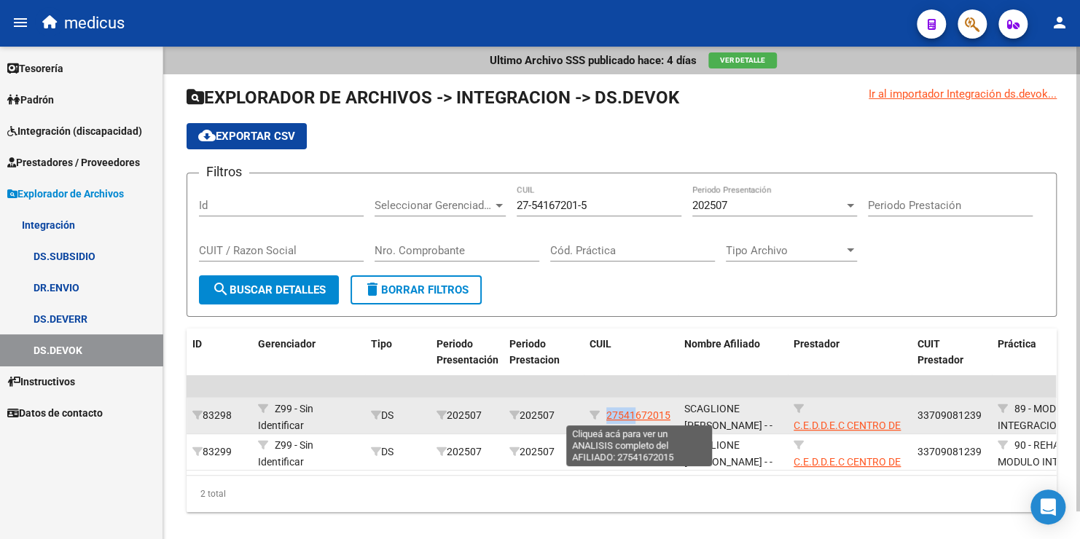
drag, startPoint x: 608, startPoint y: 416, endPoint x: 636, endPoint y: 416, distance: 27.7
click at [636, 416] on span "27541672015" at bounding box center [639, 416] width 64 height 12
copy span "27541"
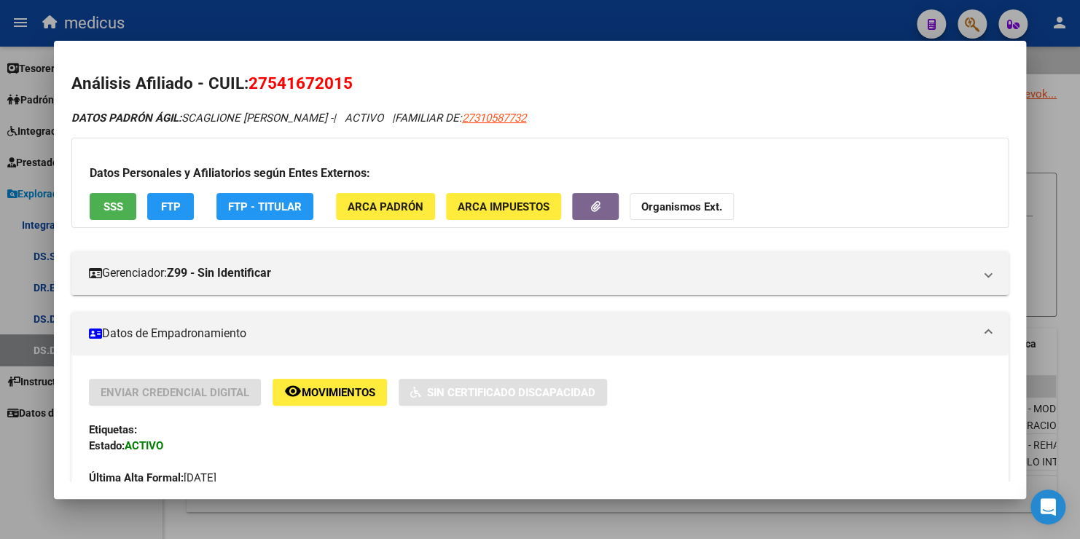
click at [187, 20] on div at bounding box center [540, 269] width 1080 height 539
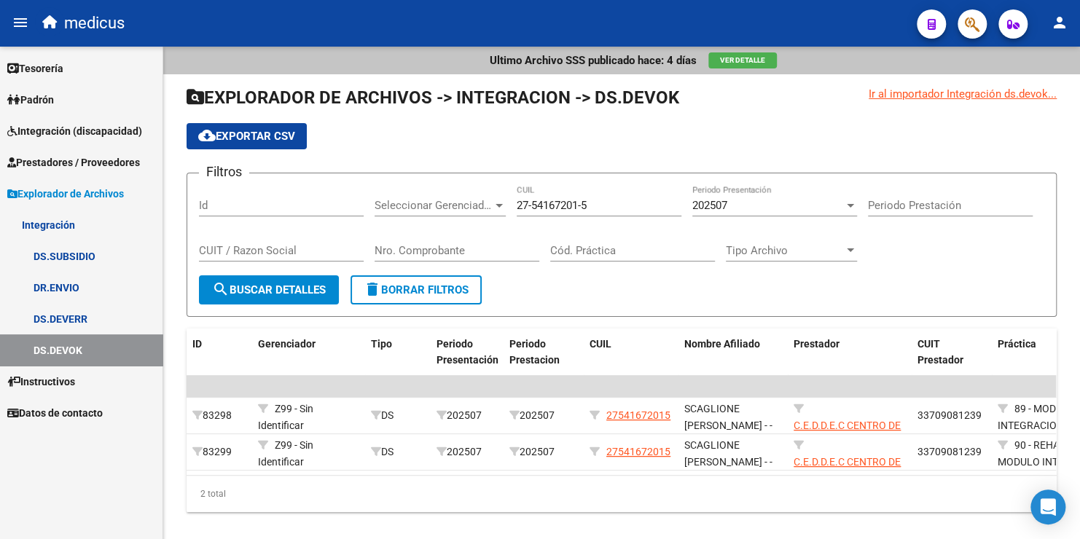
click at [77, 319] on link "DS.DEVERR" at bounding box center [81, 318] width 163 height 31
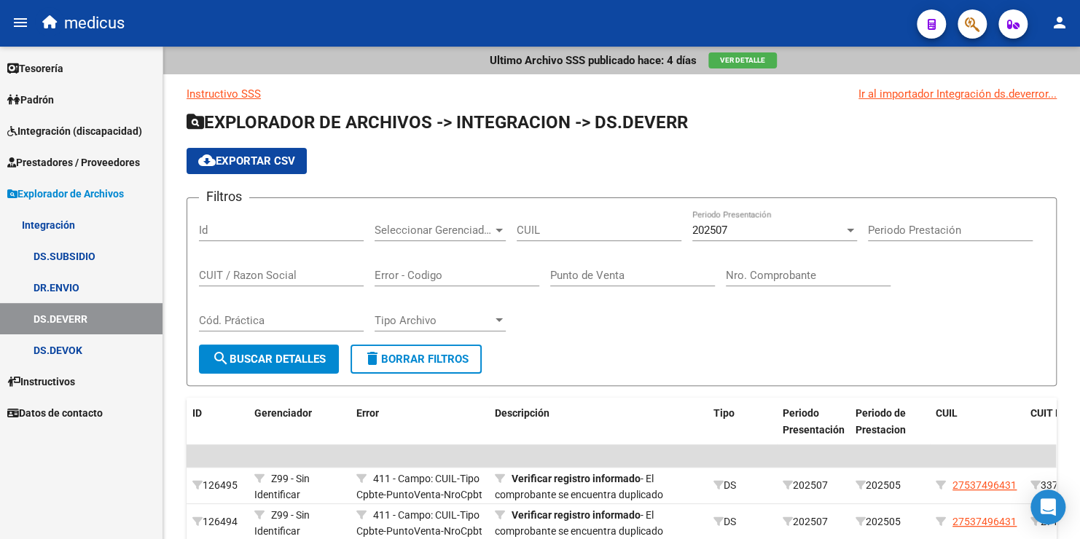
click at [74, 289] on link "DR.ENVIO" at bounding box center [81, 287] width 163 height 31
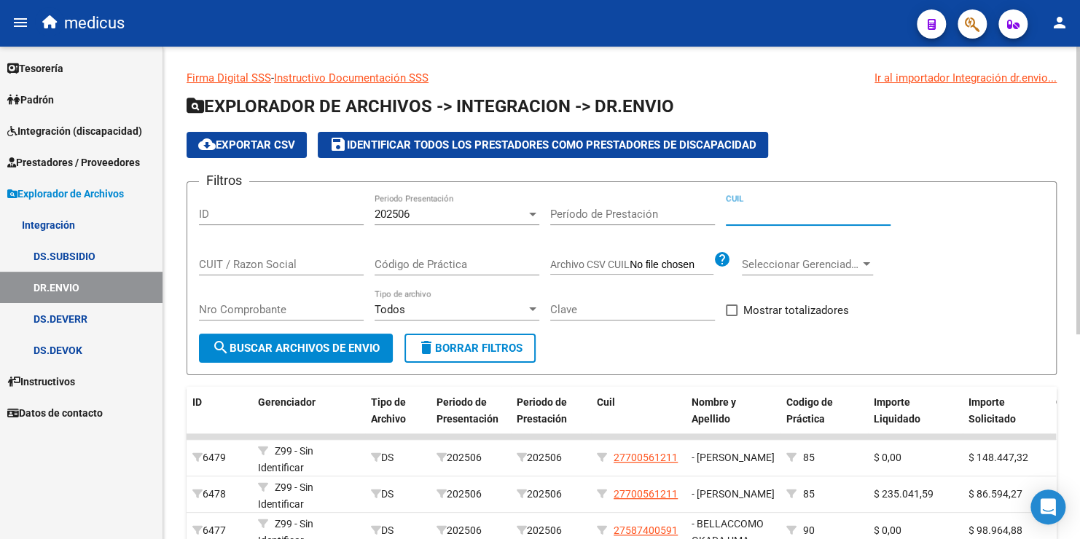
click at [806, 213] on input "CUIL" at bounding box center [808, 214] width 165 height 13
paste input "14-94436200-2"
drag, startPoint x: 808, startPoint y: 209, endPoint x: 706, endPoint y: 207, distance: 101.4
click at [706, 207] on div "Filtros ID 202506 Periodo Presentación Período de Prestación 14-94436200-2 CUIL…" at bounding box center [622, 264] width 846 height 140
type input "14-94436200-2"
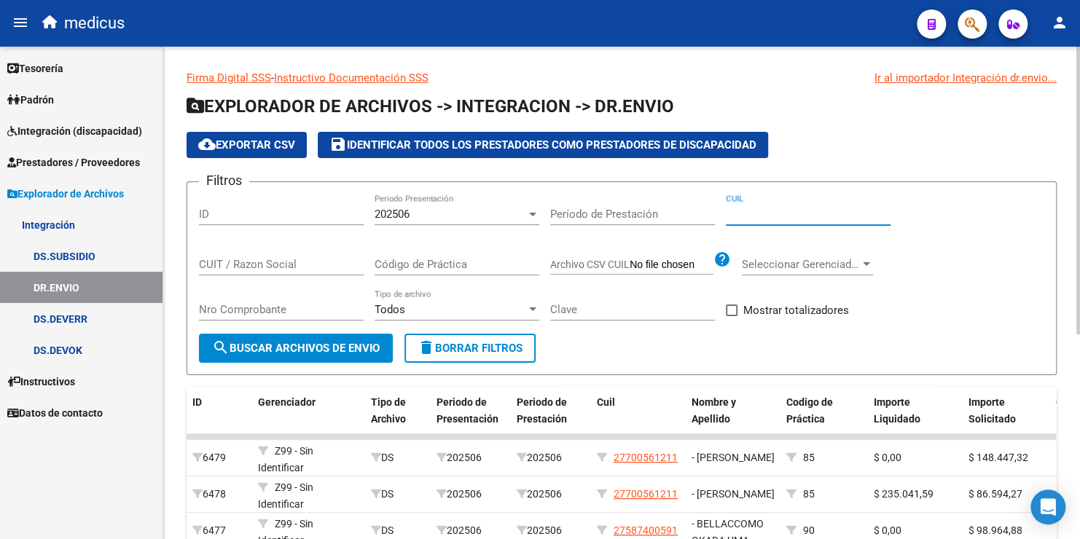
paste input "27-54167201-5"
type input "27-54167201-5"
click at [303, 346] on span "search Buscar Archivos de Envio" at bounding box center [296, 348] width 168 height 13
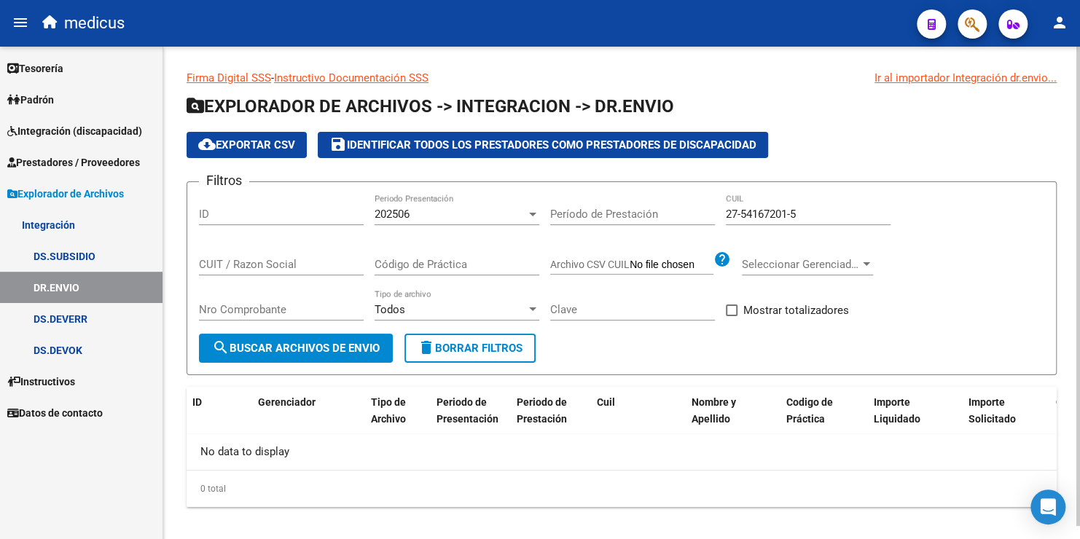
click at [467, 201] on div "202506 Periodo Presentación" at bounding box center [457, 209] width 165 height 31
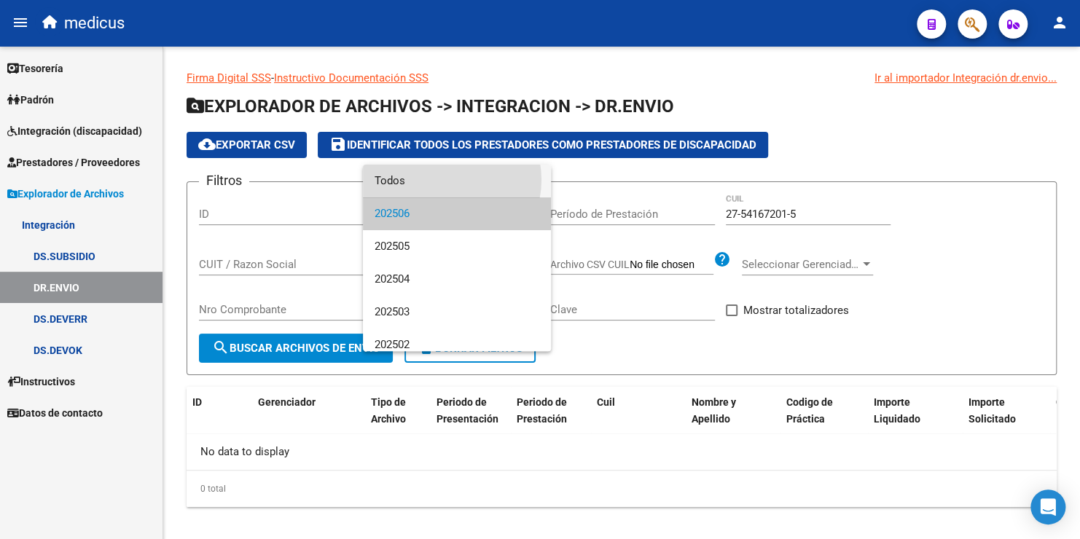
click at [444, 180] on span "Todos" at bounding box center [457, 181] width 165 height 33
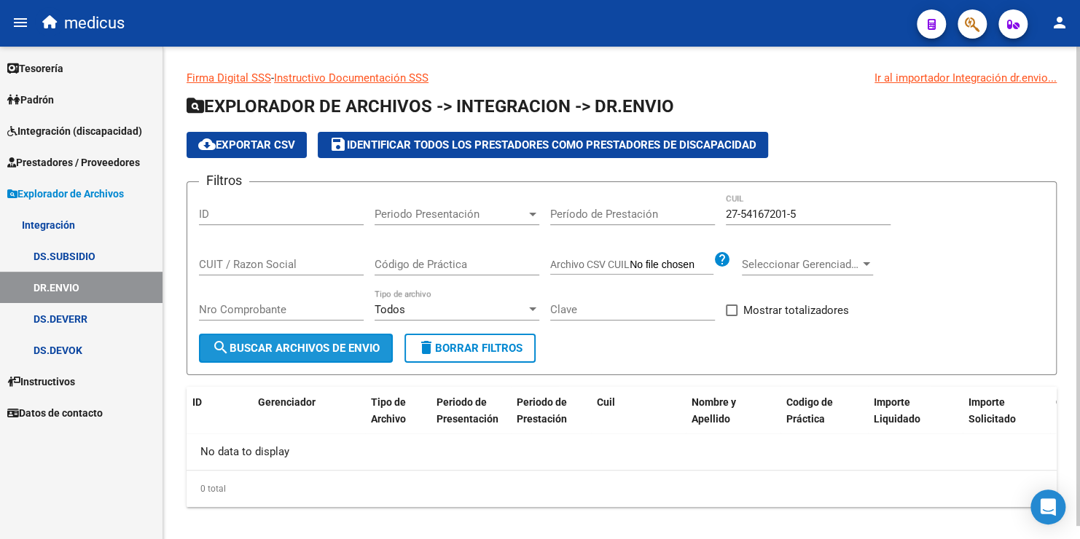
click at [354, 345] on span "search Buscar Archivos de Envio" at bounding box center [296, 348] width 168 height 13
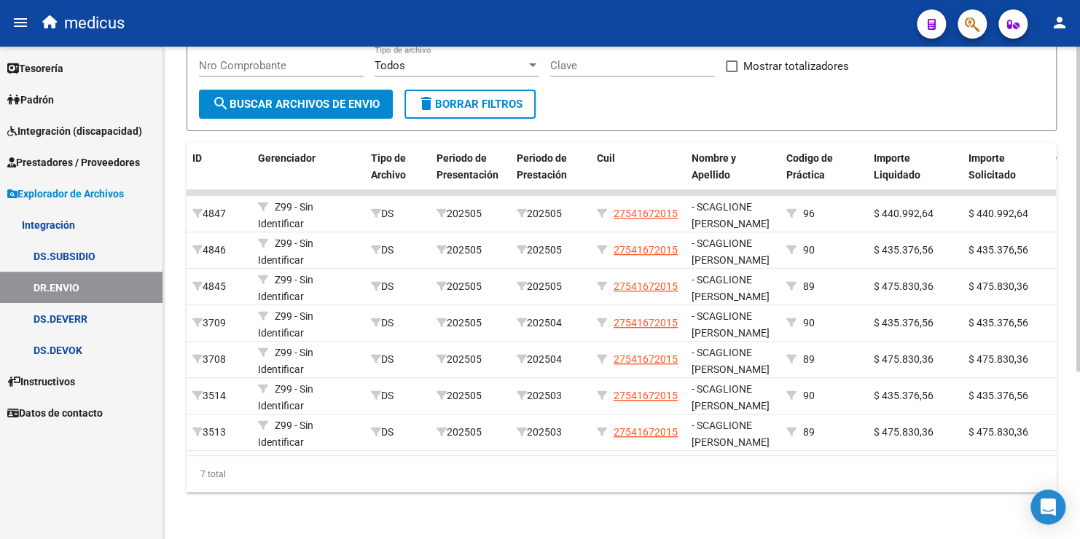
scroll to position [254, 0]
